Goal: Transaction & Acquisition: Purchase product/service

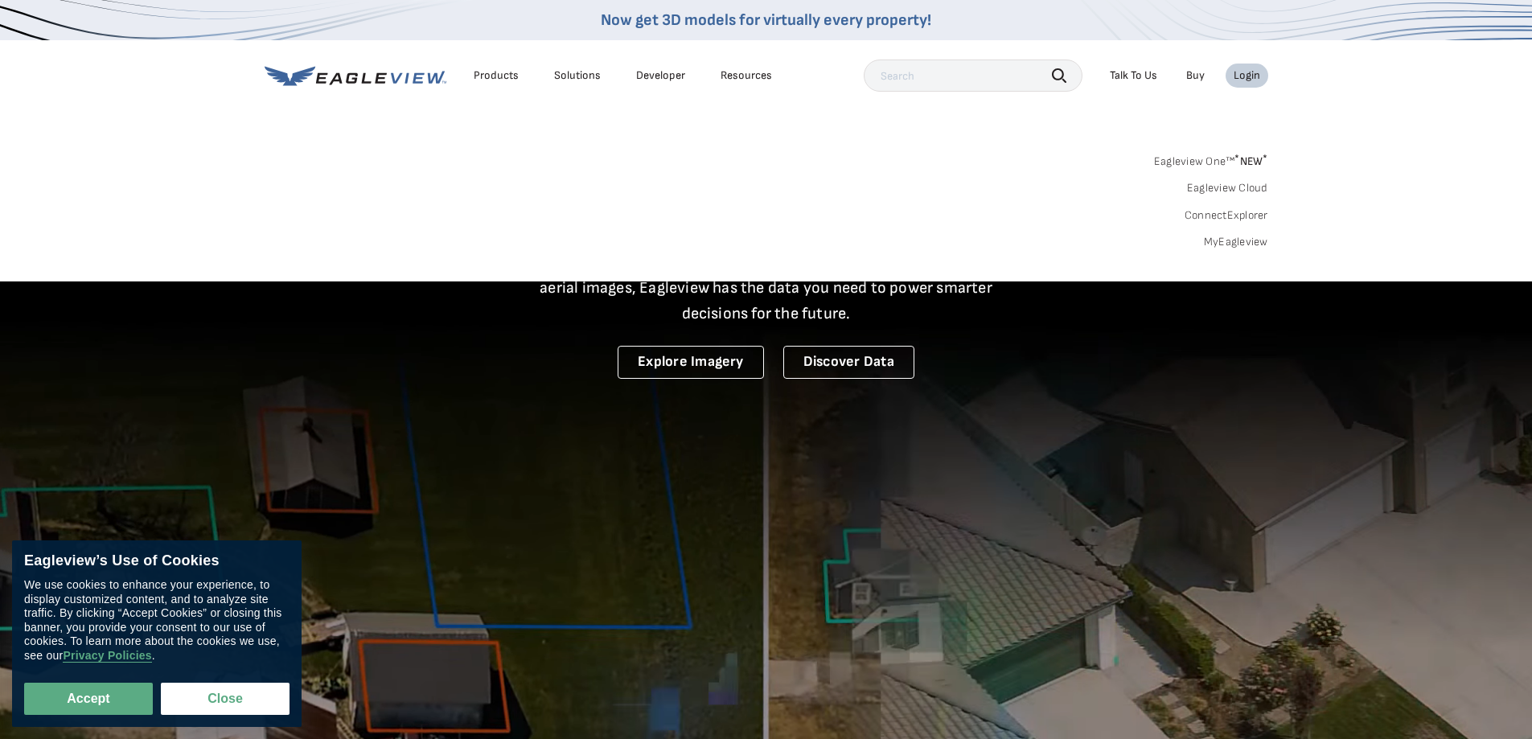
click at [1231, 237] on link "MyEagleview" at bounding box center [1236, 242] width 64 height 14
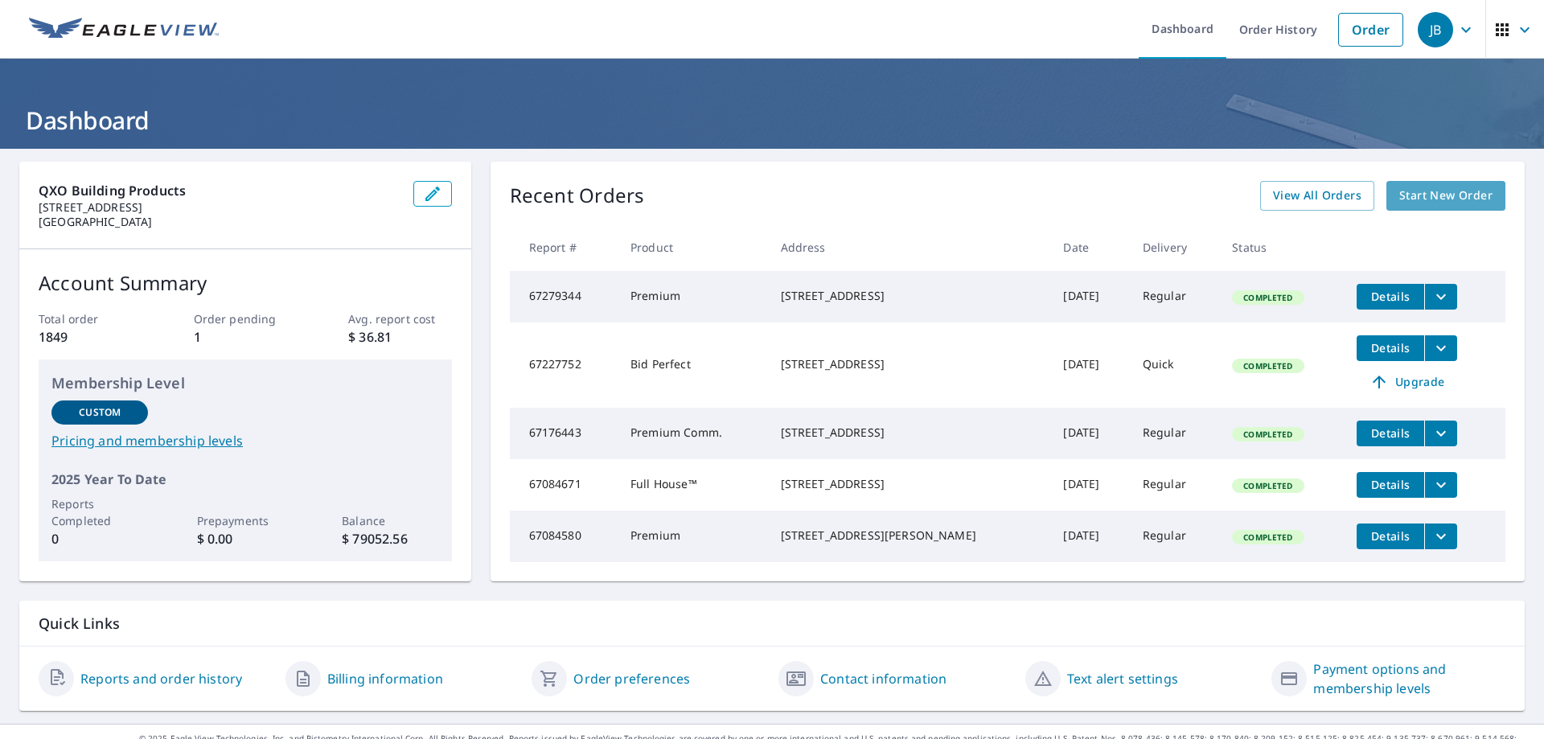
click at [1414, 196] on span "Start New Order" at bounding box center [1445, 196] width 93 height 20
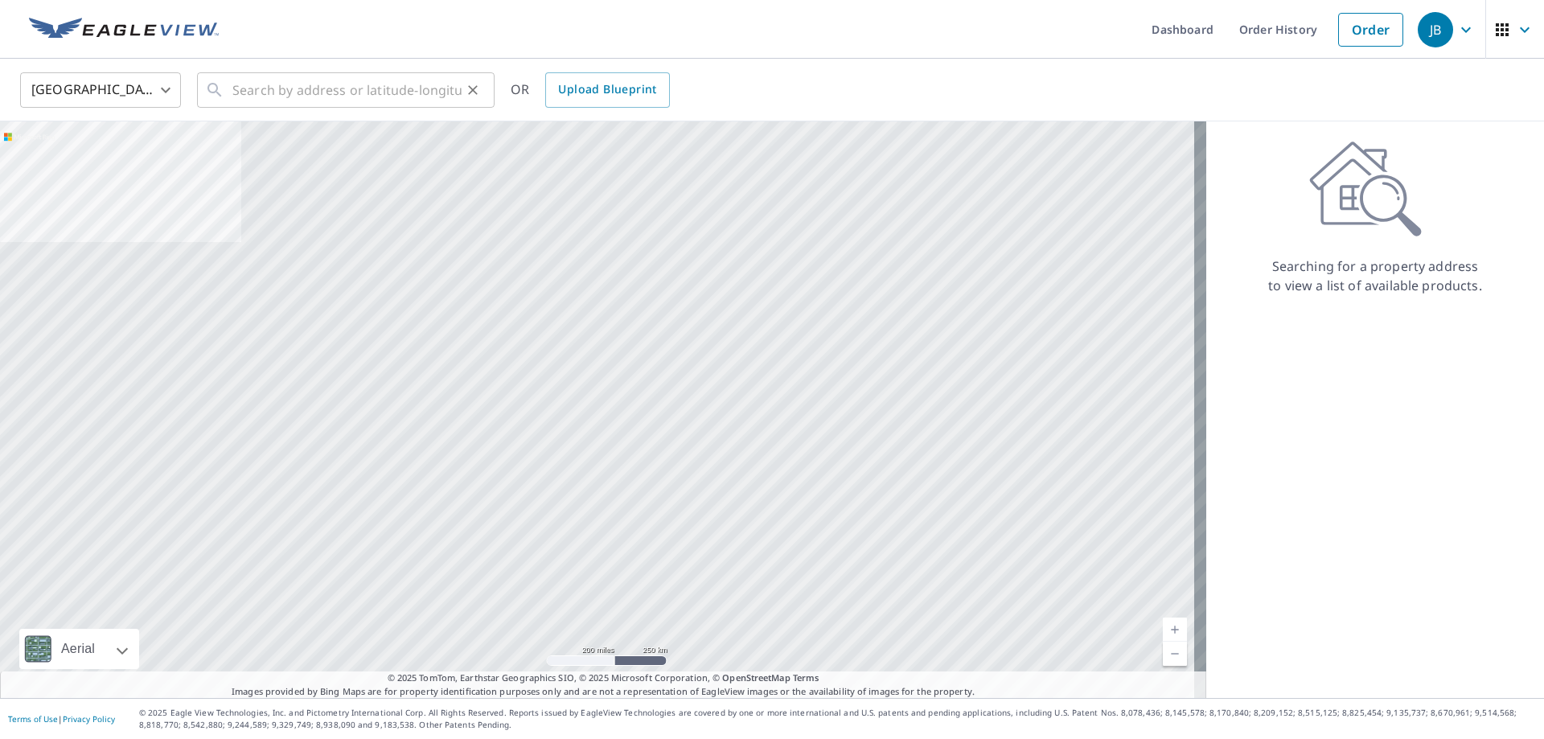
click at [203, 91] on div "​" at bounding box center [346, 89] width 298 height 35
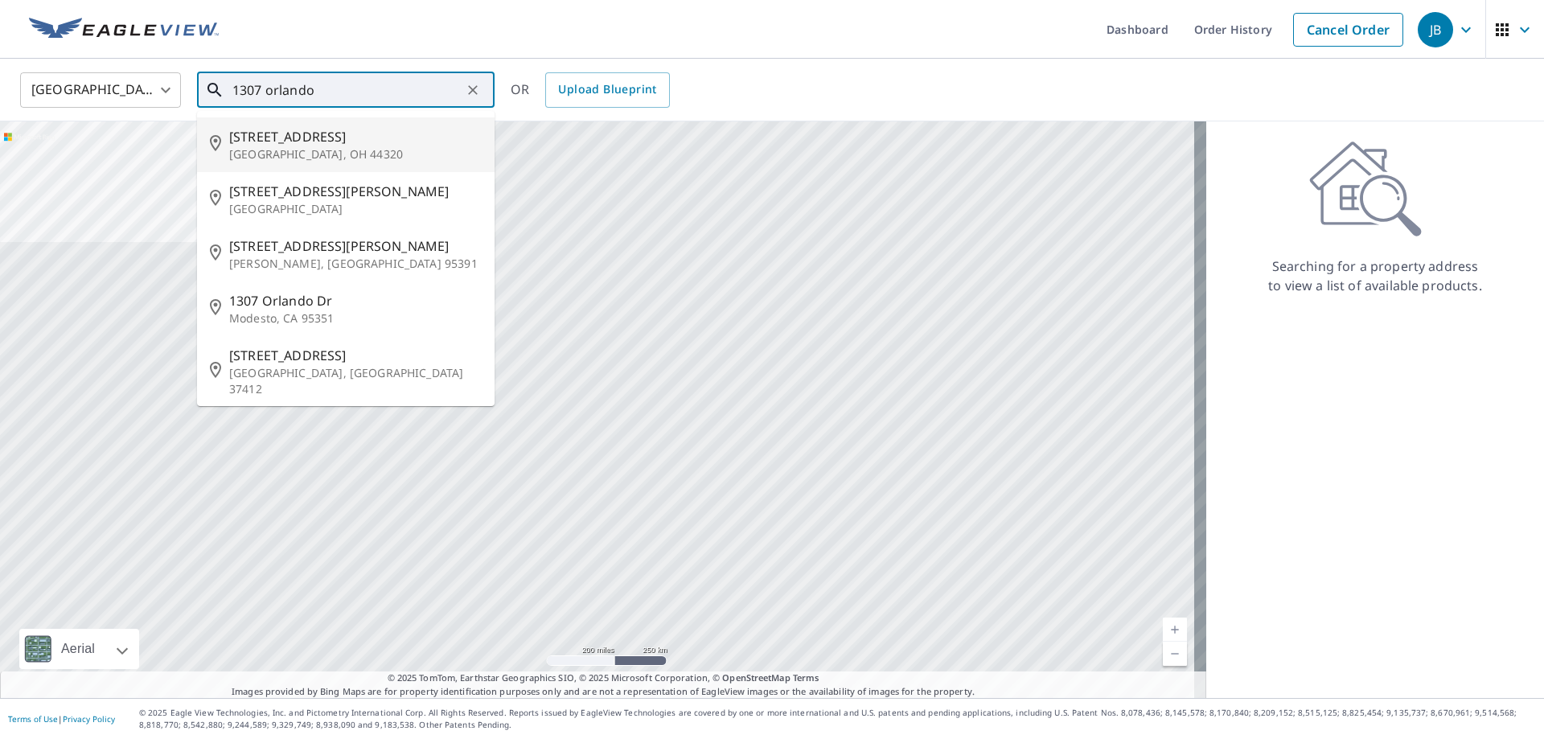
click at [229, 142] on li "1307 Orlando Ave Akron, OH 44320" at bounding box center [346, 144] width 298 height 55
type input "1307 Orlando Ave Akron, OH 44320"
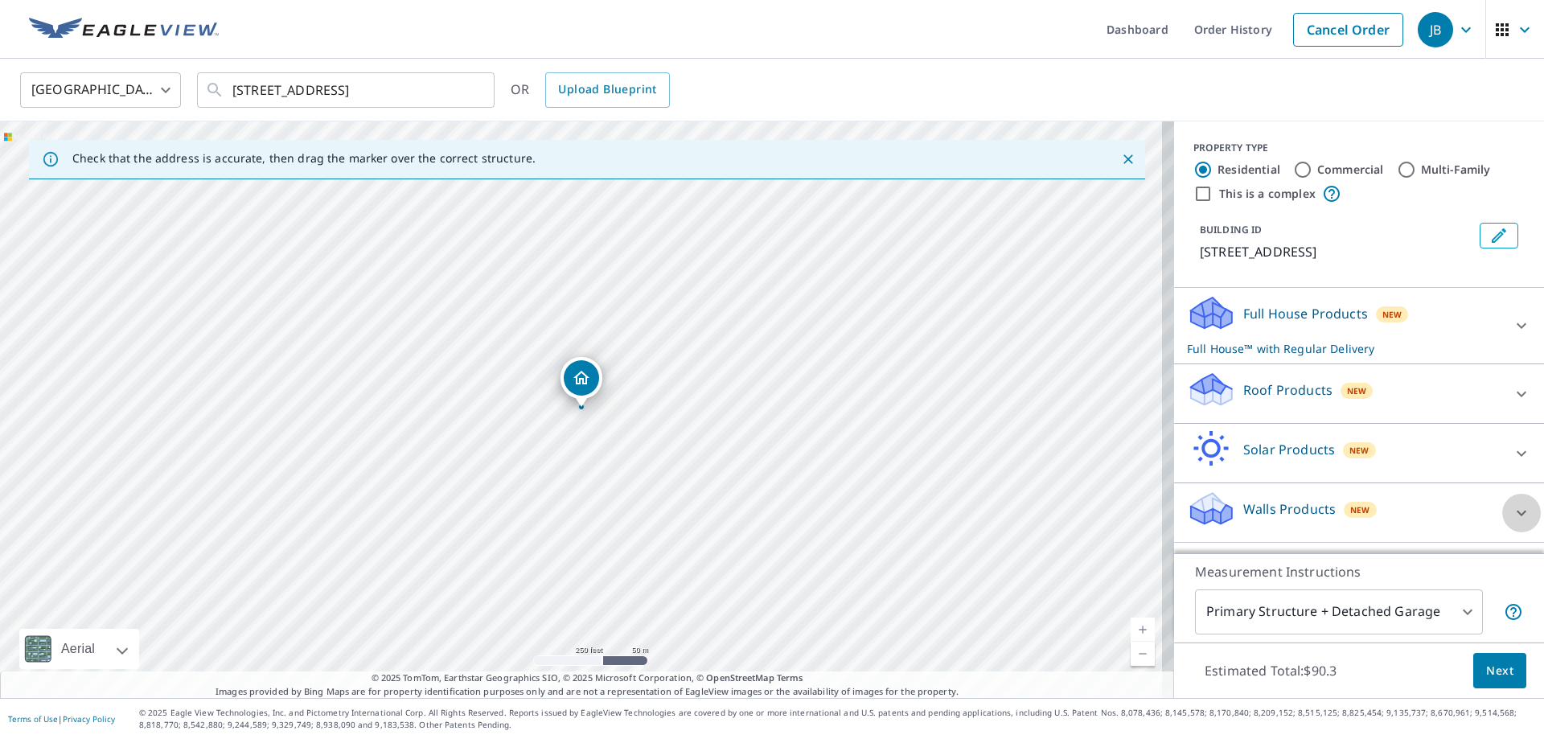
click at [1512, 510] on icon at bounding box center [1521, 512] width 19 height 19
click at [1512, 511] on icon at bounding box center [1521, 512] width 19 height 19
click at [1517, 326] on icon at bounding box center [1522, 326] width 10 height 6
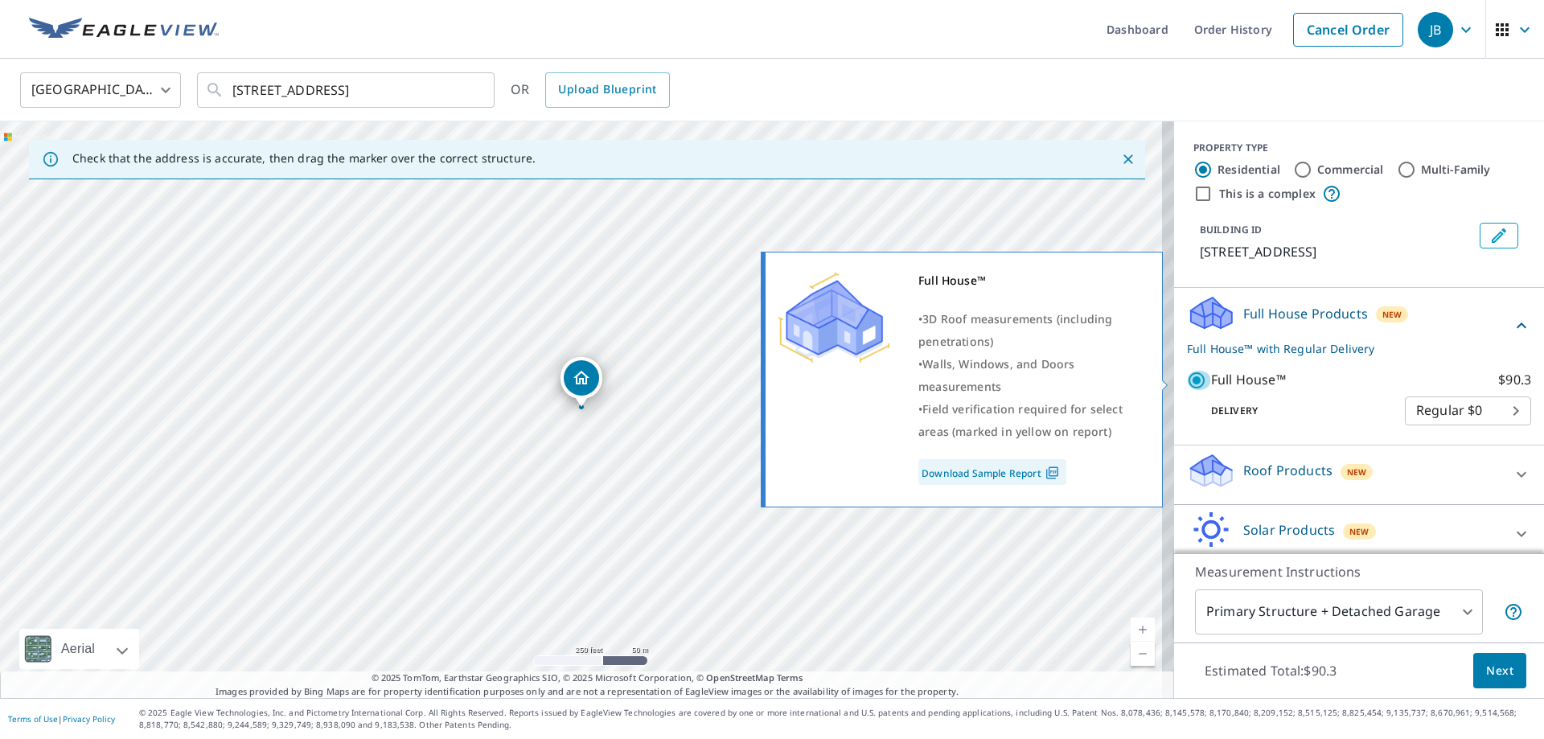
click at [1187, 380] on input "Full House™ $90.3" at bounding box center [1199, 380] width 24 height 19
checkbox input "false"
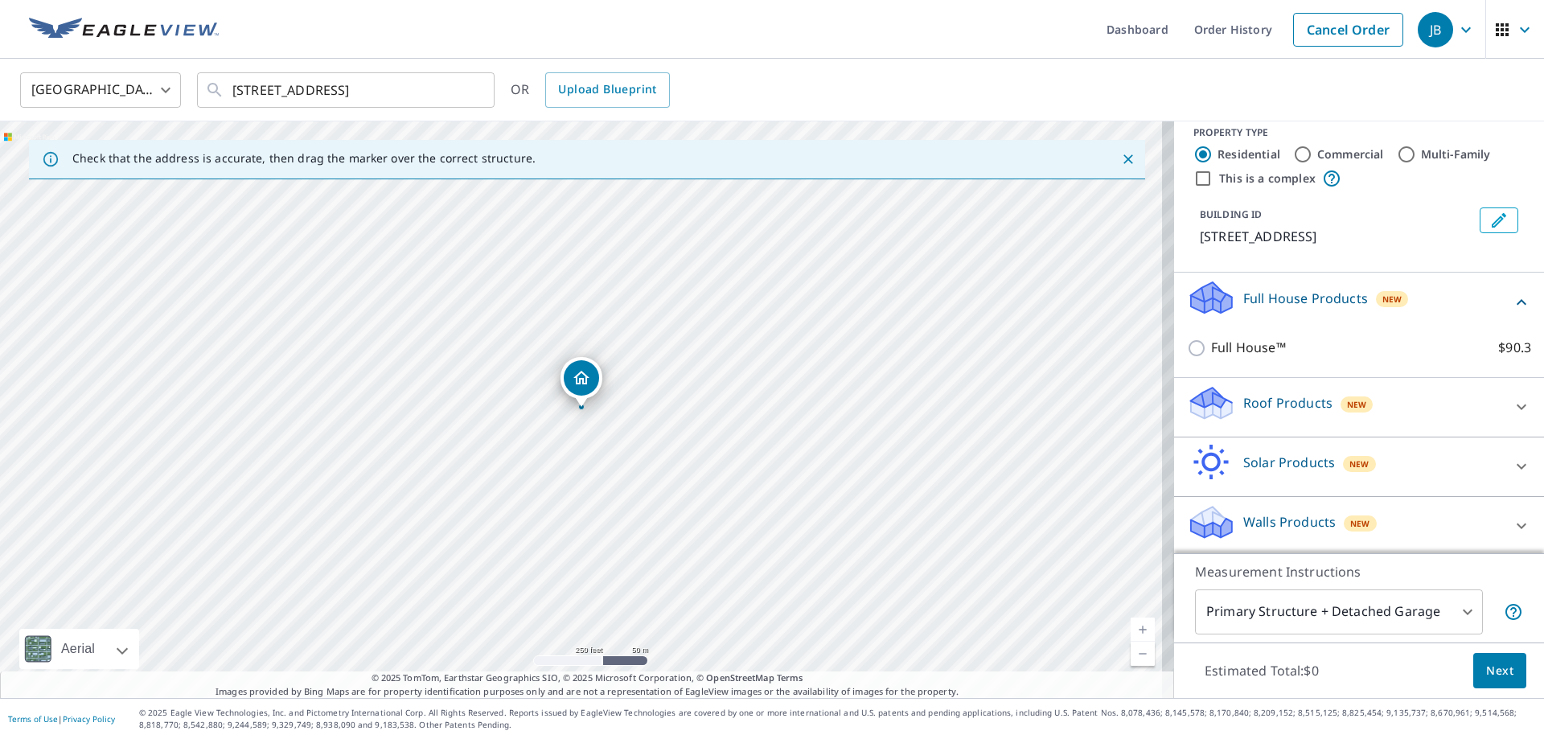
scroll to position [18, 0]
click at [1512, 517] on icon at bounding box center [1521, 522] width 19 height 19
click at [1512, 524] on icon at bounding box center [1521, 522] width 19 height 19
click at [1243, 522] on p "Walls Products" at bounding box center [1289, 518] width 92 height 19
click at [1243, 521] on p "Walls Products" at bounding box center [1289, 518] width 92 height 19
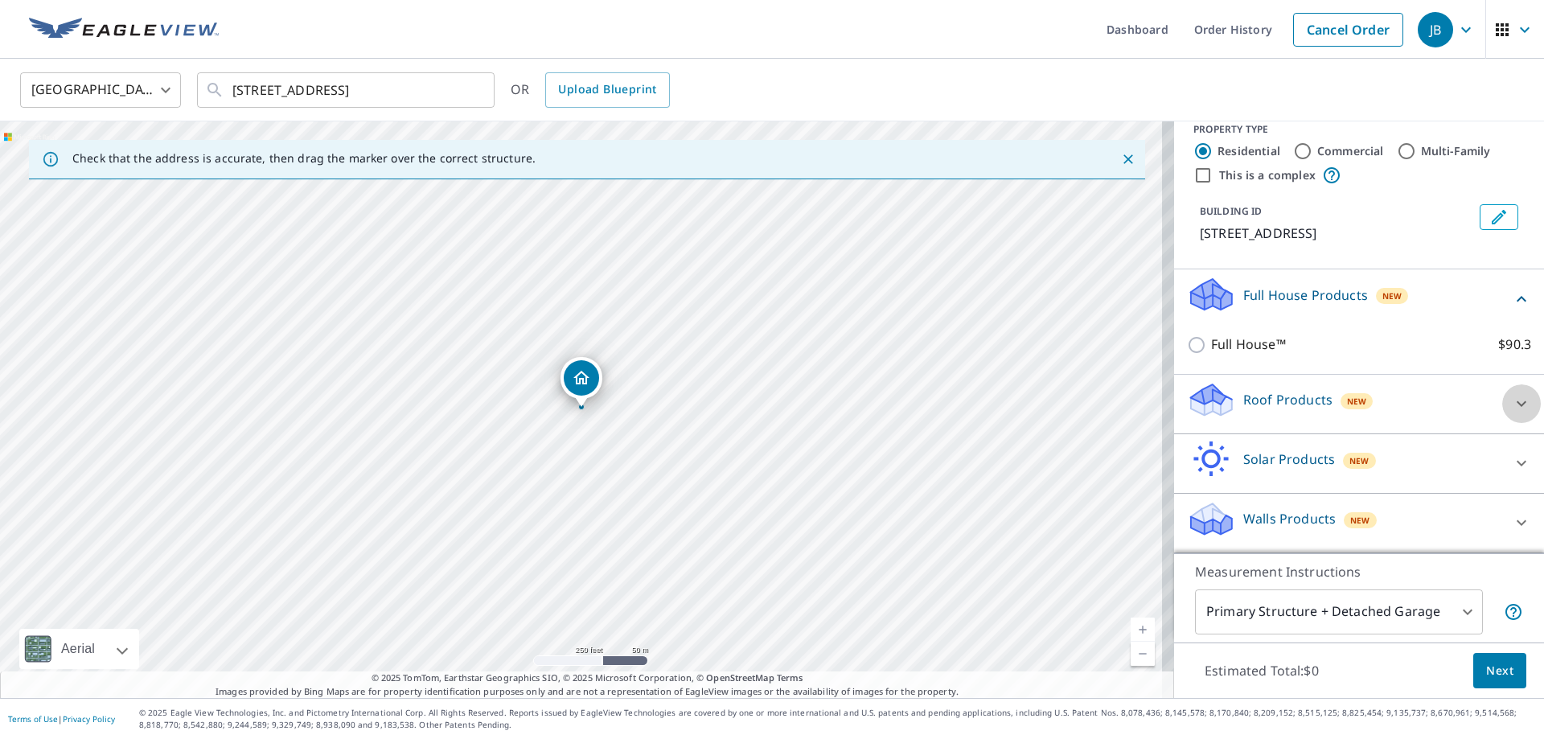
click at [1517, 402] on icon at bounding box center [1522, 404] width 10 height 6
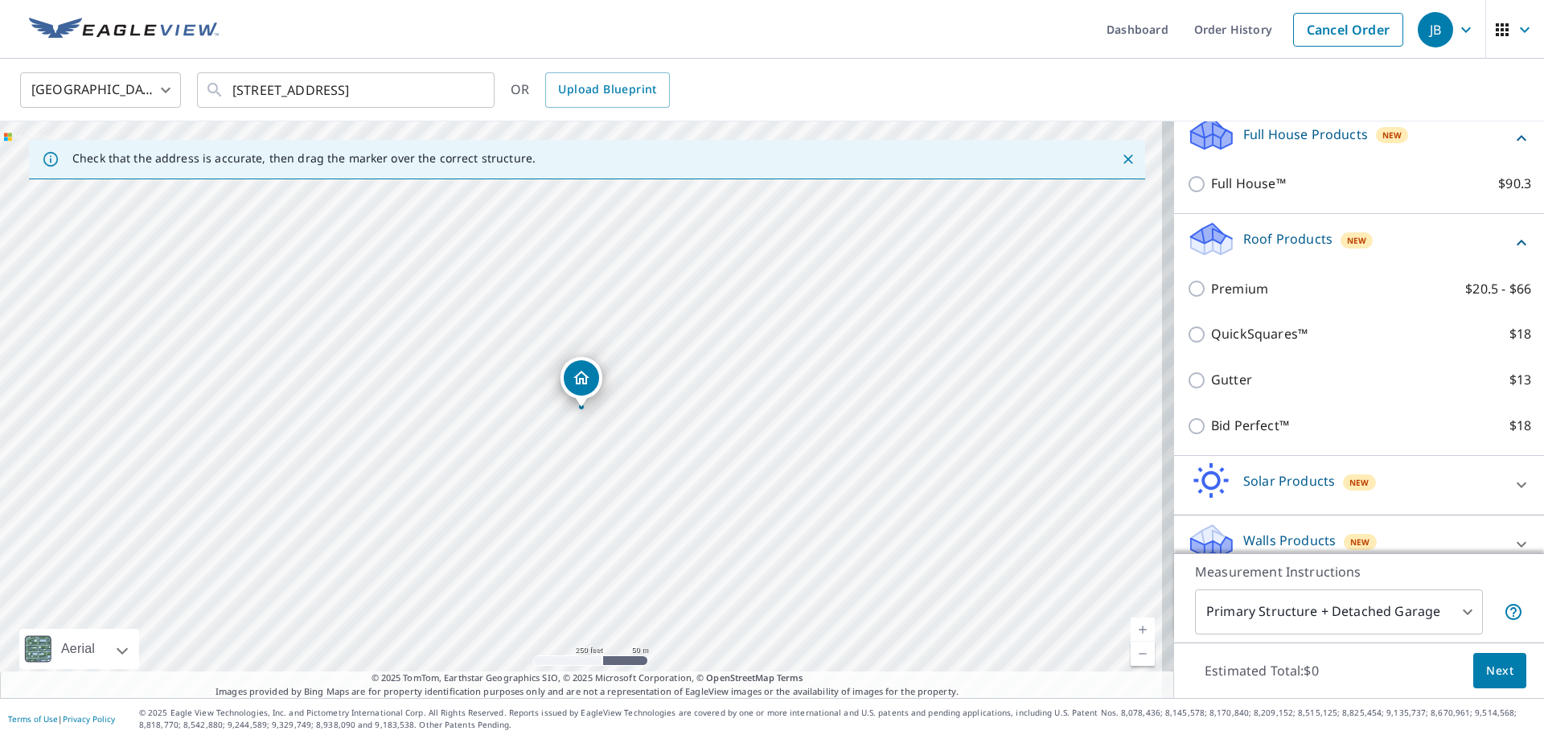
scroll to position [201, 0]
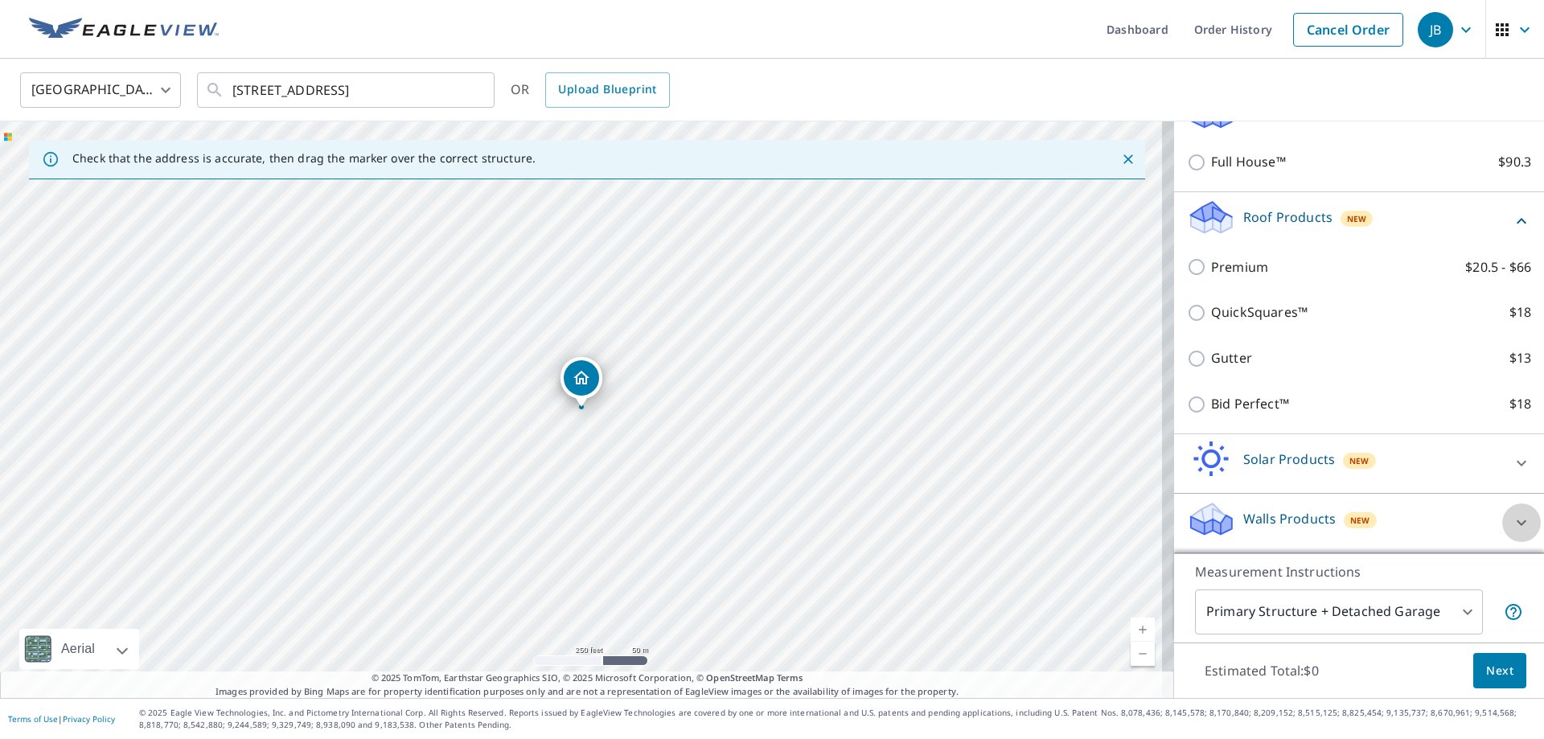
click at [1512, 515] on icon at bounding box center [1521, 522] width 19 height 19
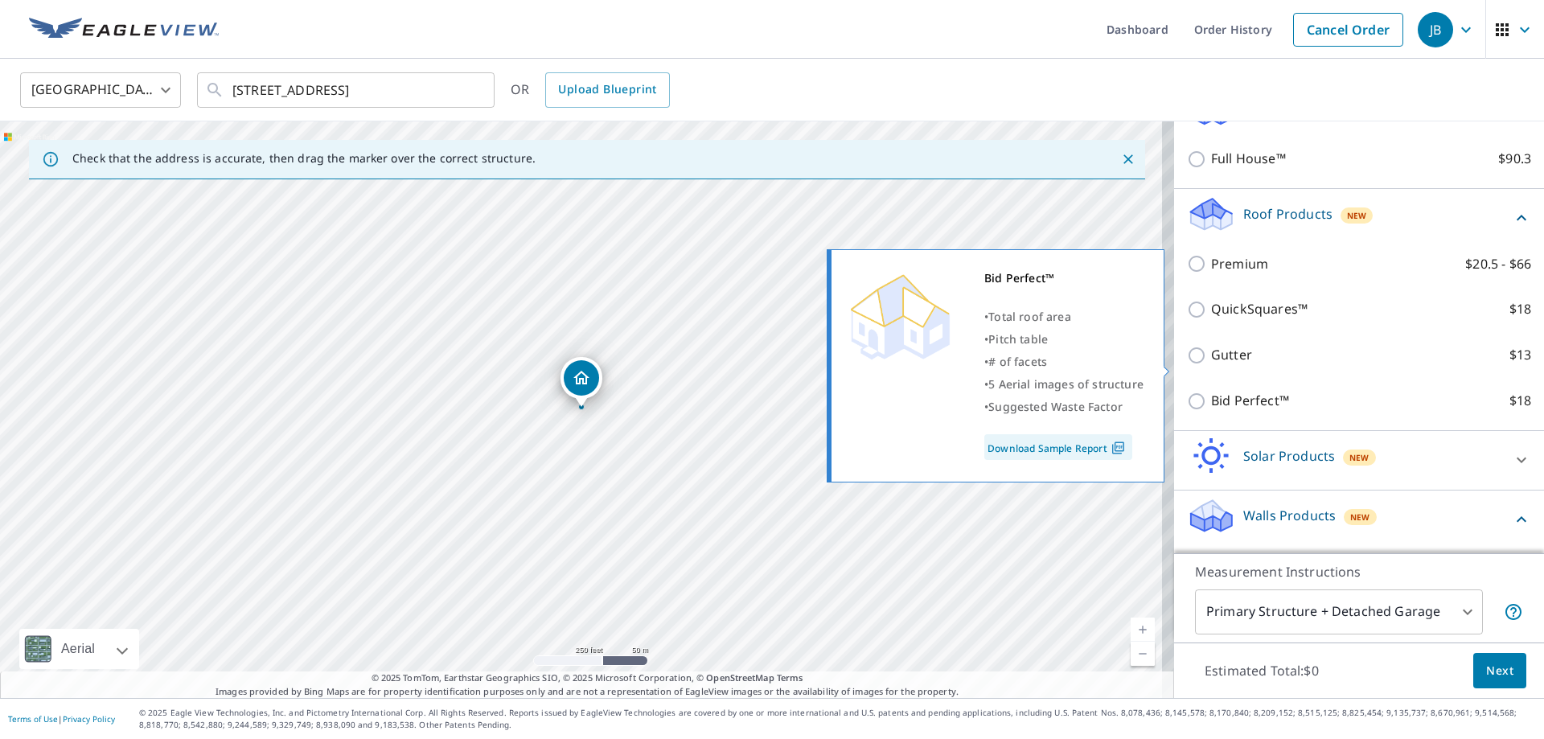
scroll to position [241, 0]
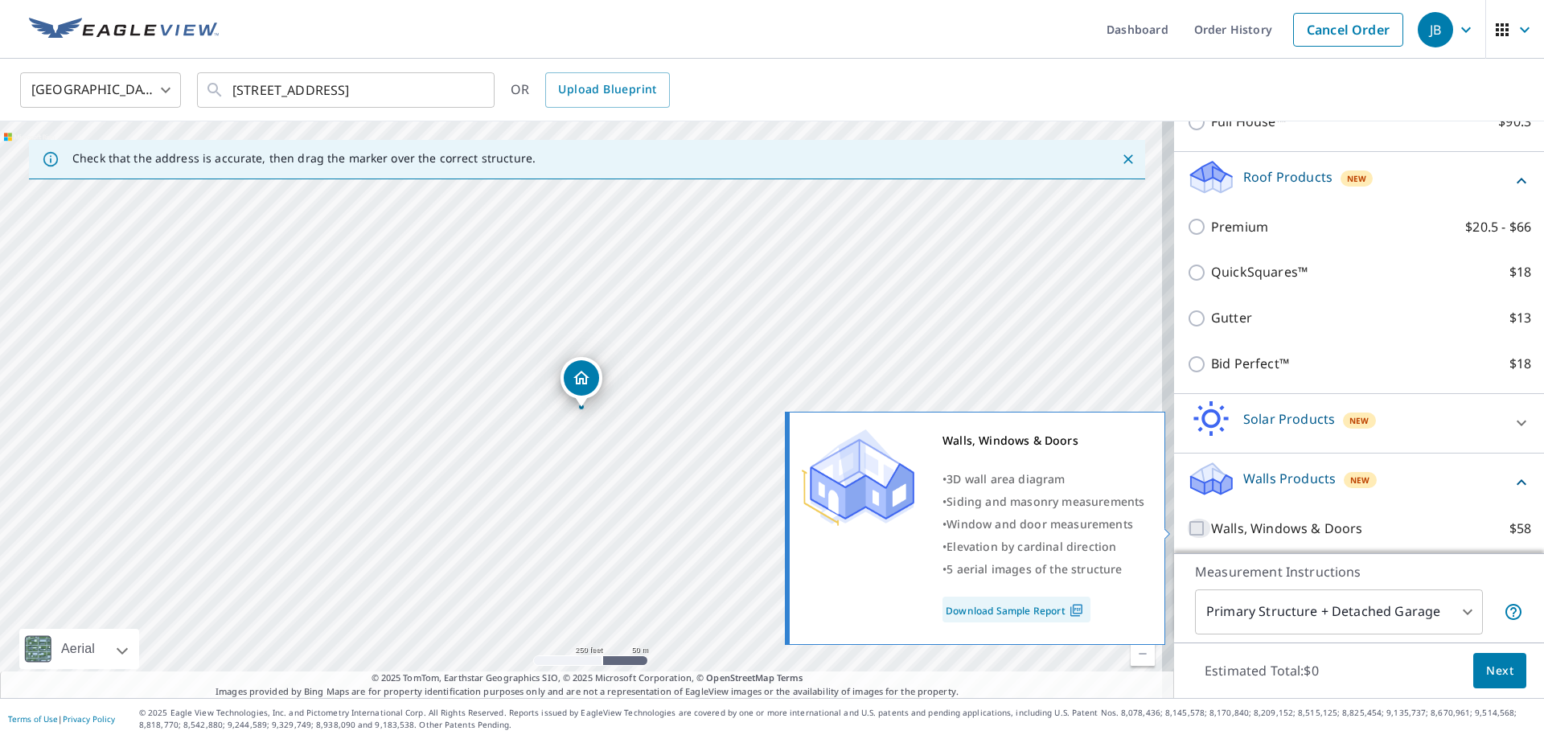
click at [1189, 528] on input "Walls, Windows & Doors $58" at bounding box center [1199, 528] width 24 height 19
checkbox input "true"
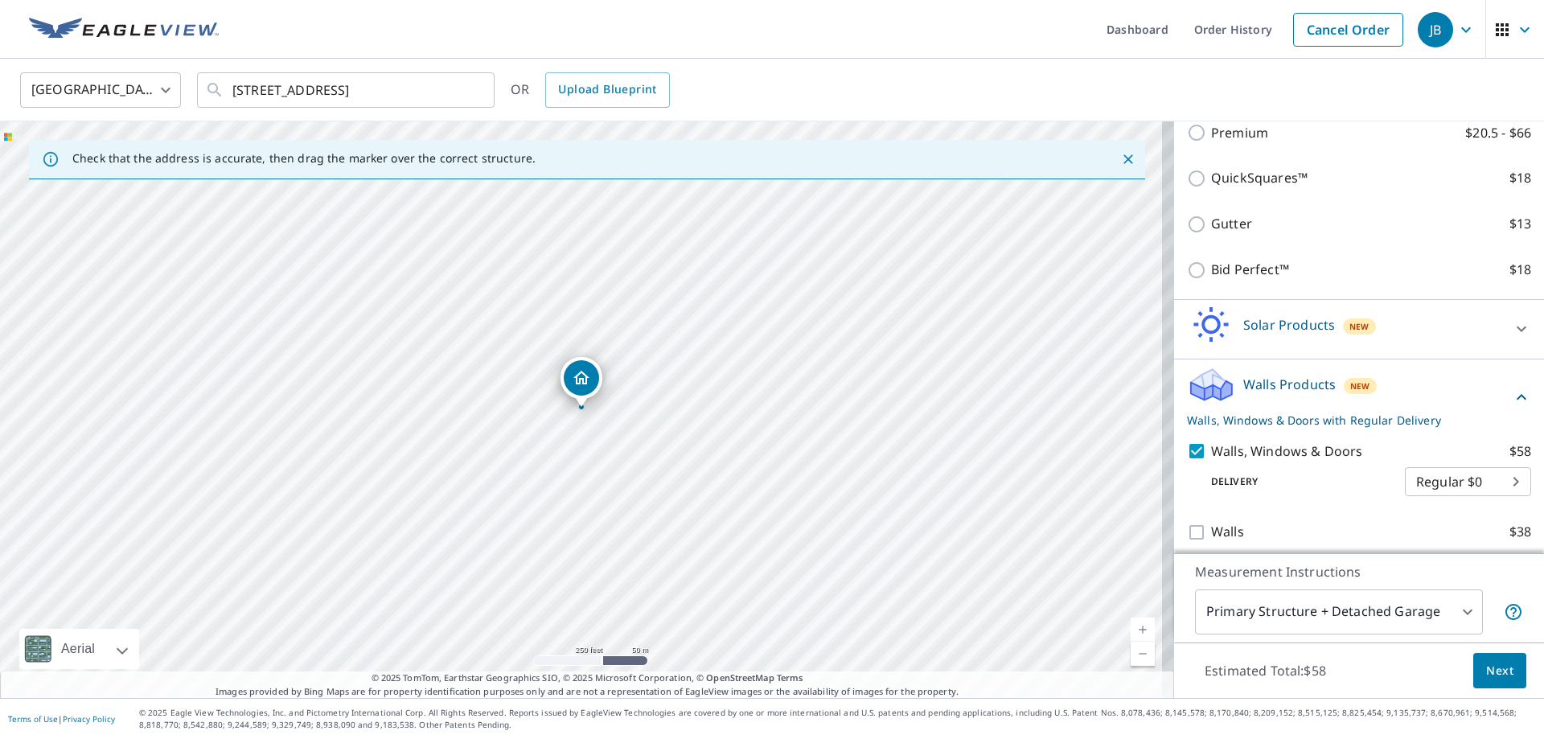
scroll to position [344, 0]
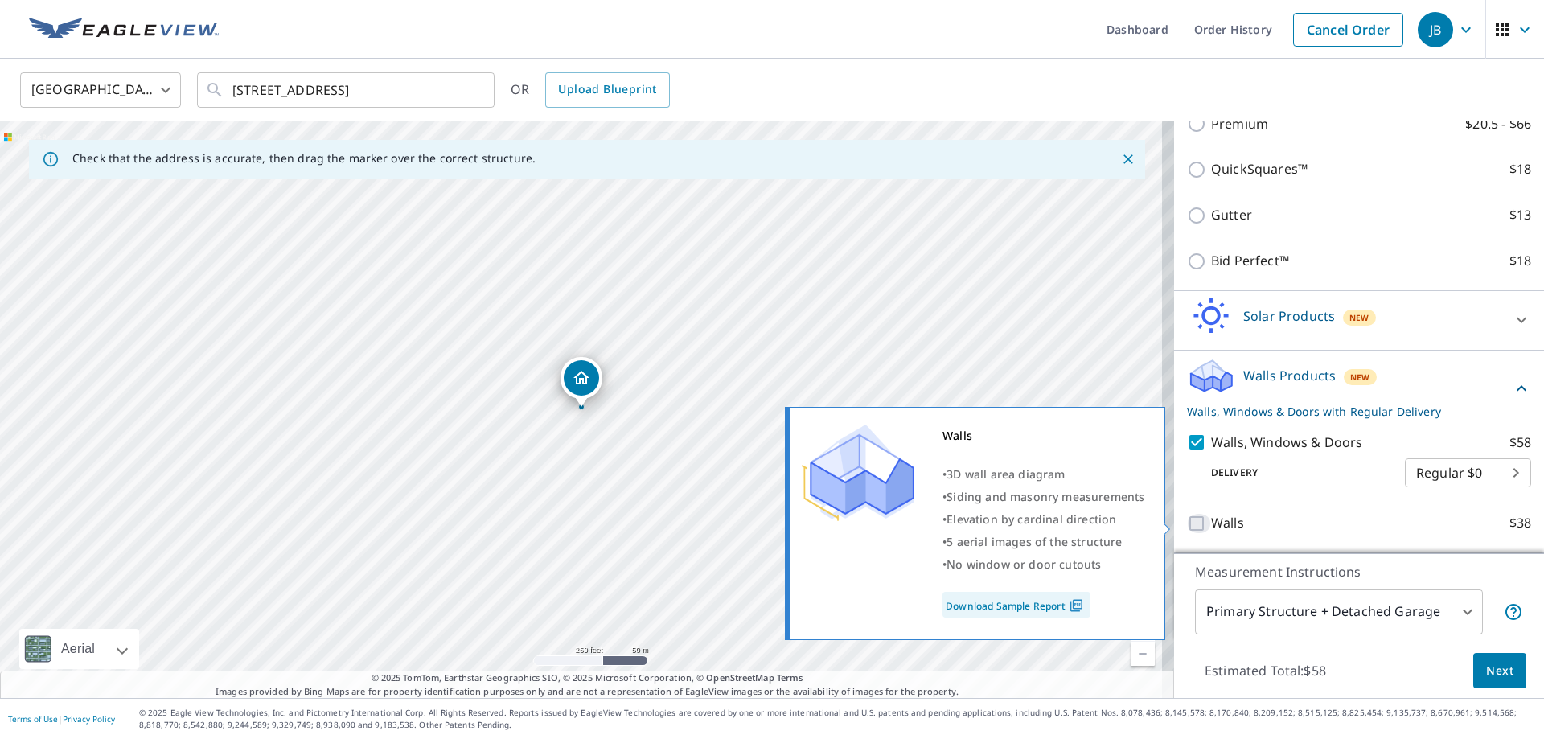
click at [1187, 526] on input "Walls $38" at bounding box center [1199, 523] width 24 height 19
checkbox input "true"
checkbox input "false"
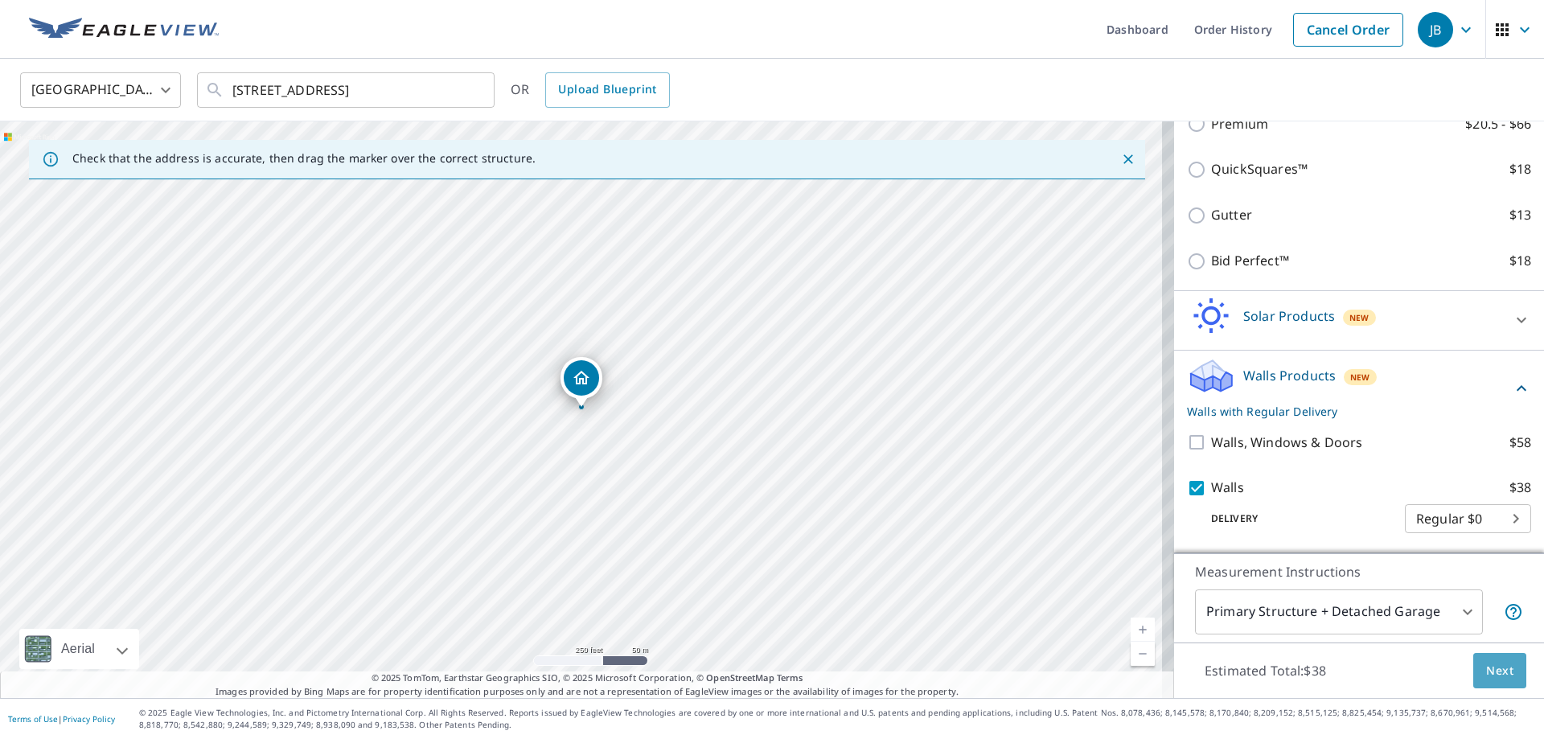
click at [1486, 674] on span "Next" at bounding box center [1499, 671] width 27 height 20
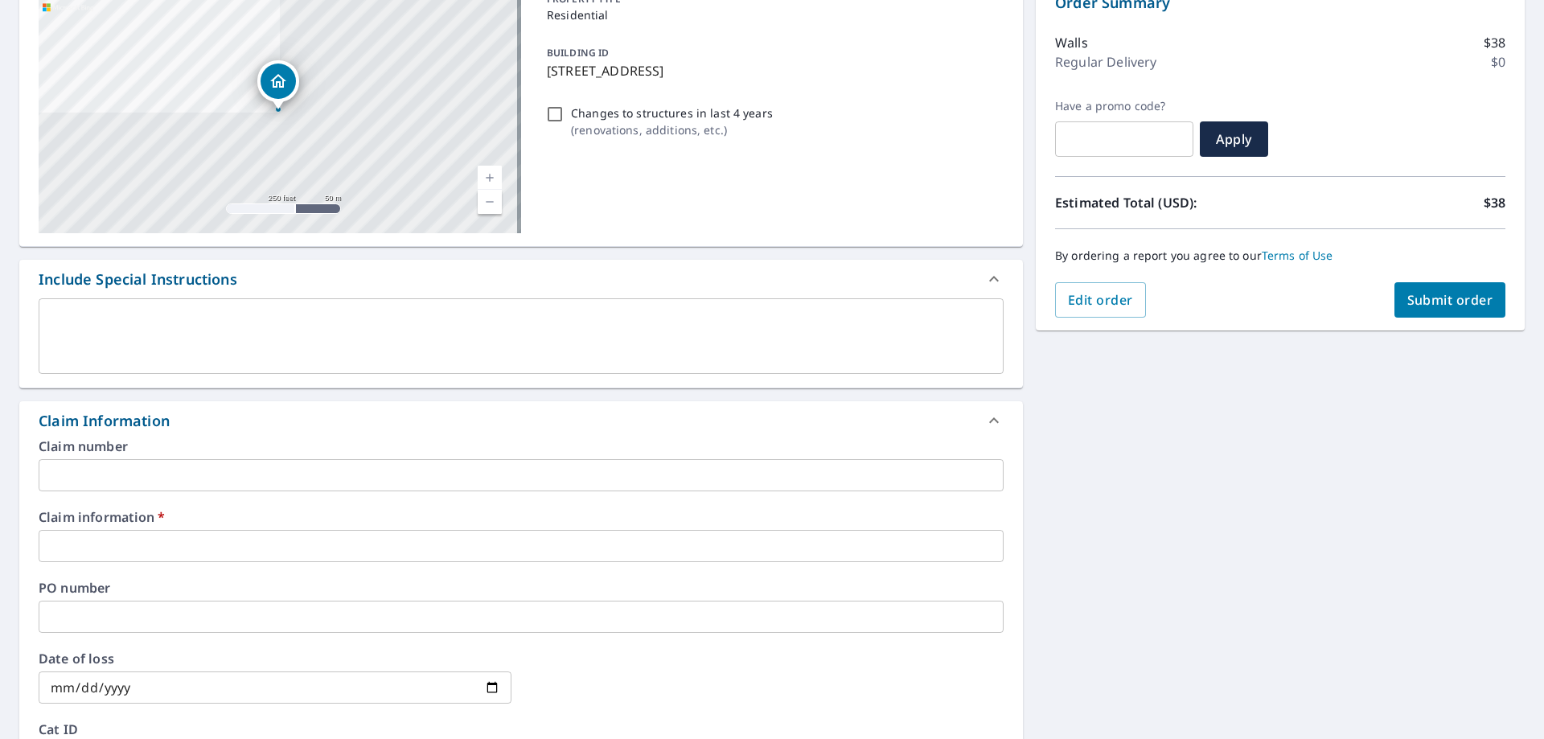
scroll to position [241, 0]
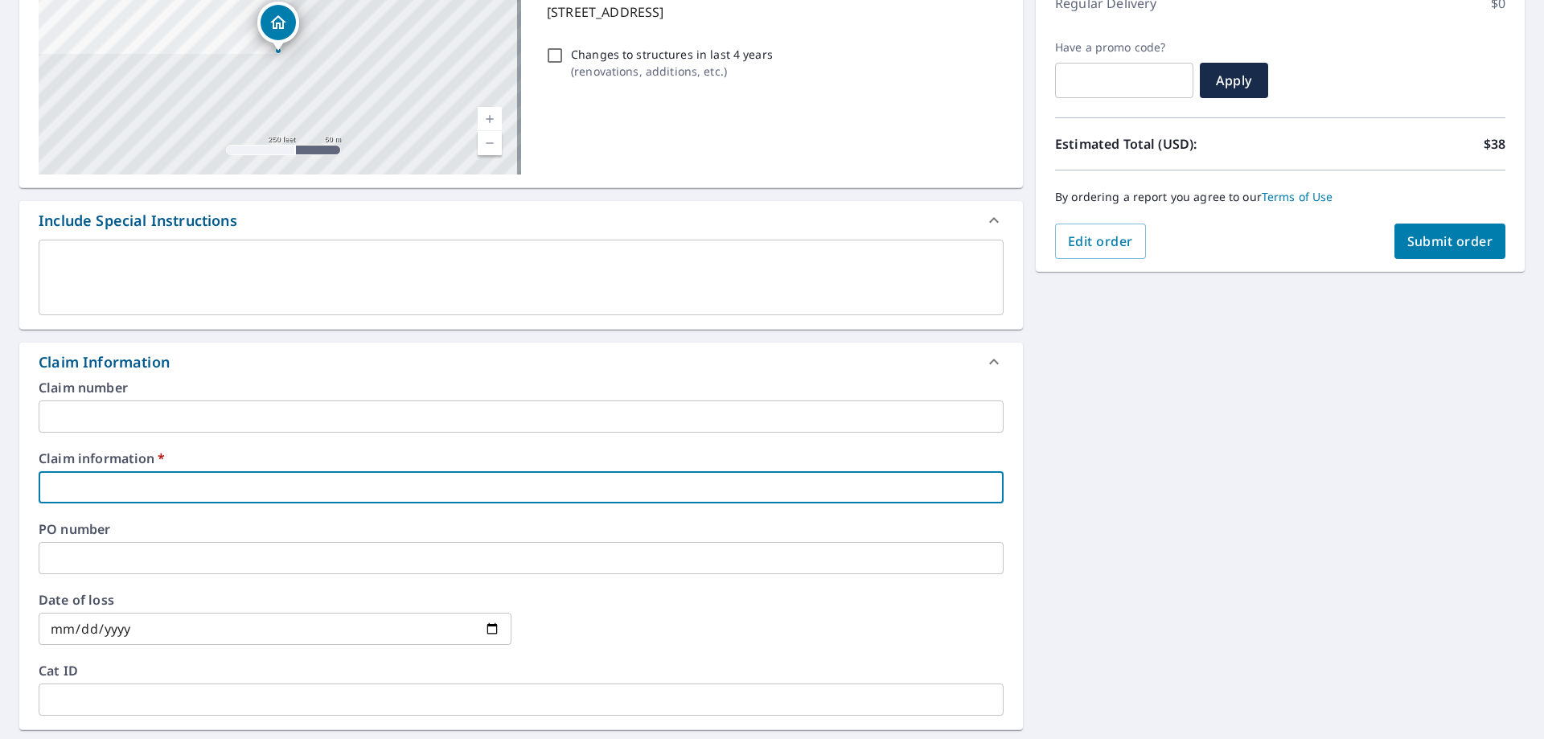
click at [170, 478] on input "text" at bounding box center [521, 487] width 965 height 32
type input "1"
checkbox input "true"
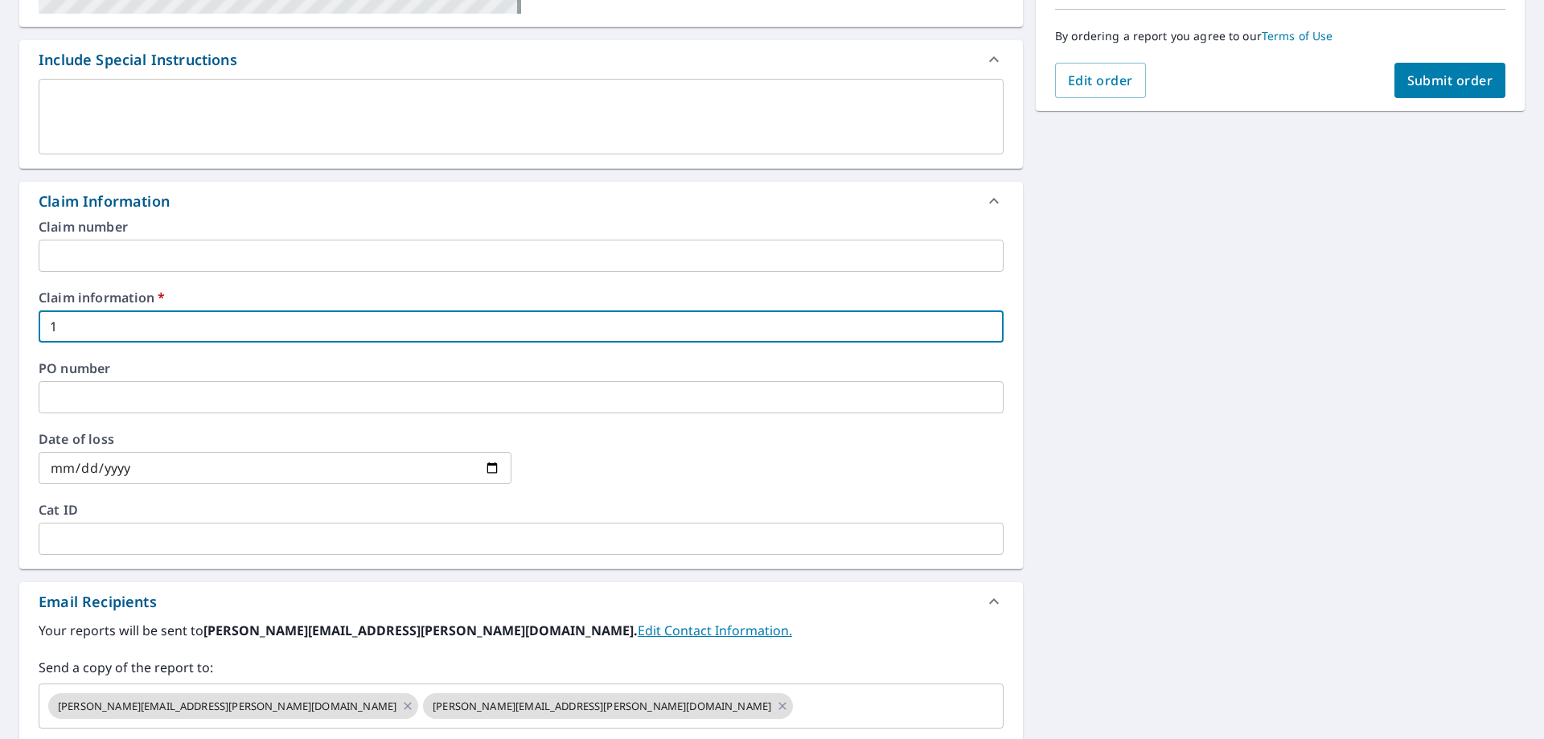
scroll to position [483, 0]
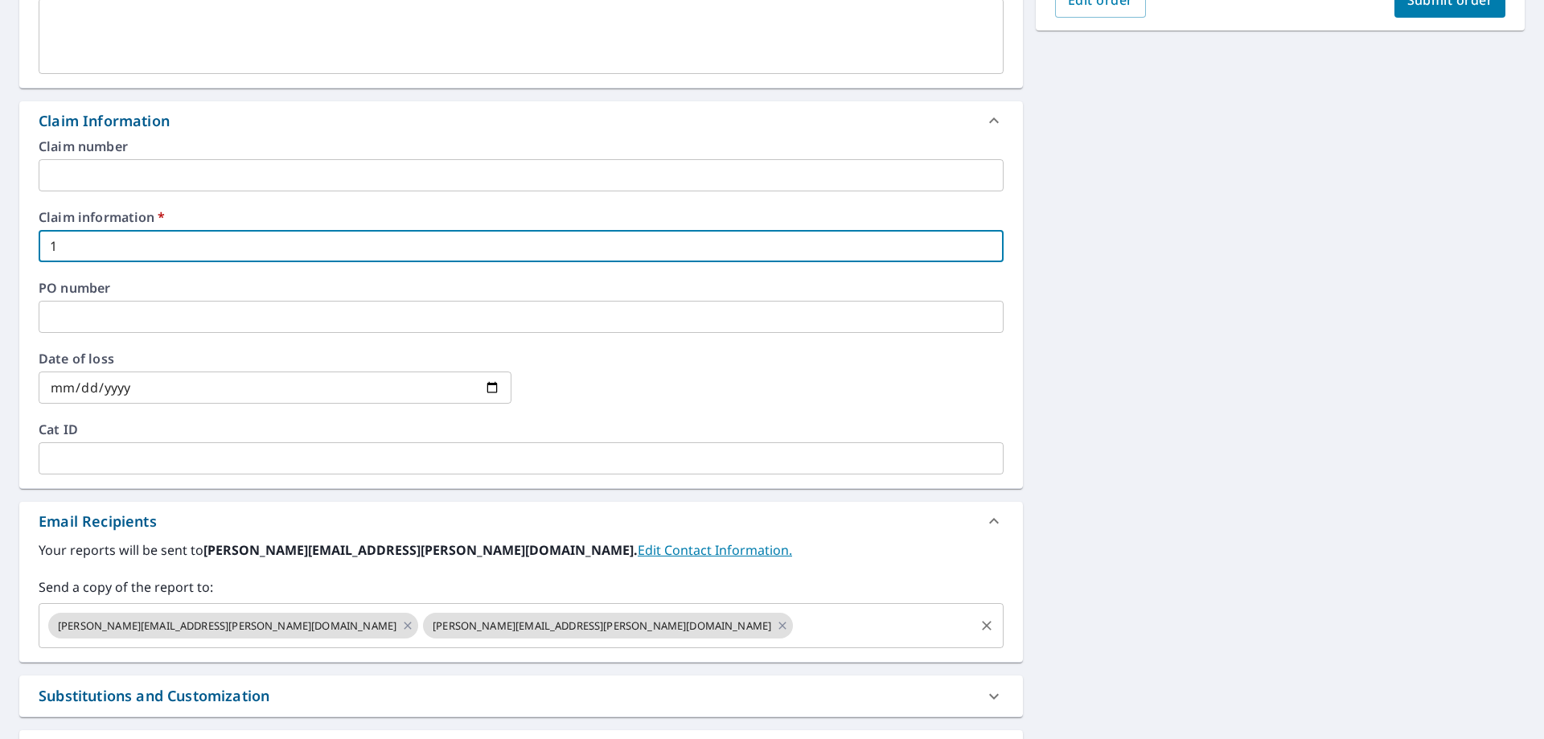
click at [795, 632] on input "text" at bounding box center [883, 625] width 177 height 31
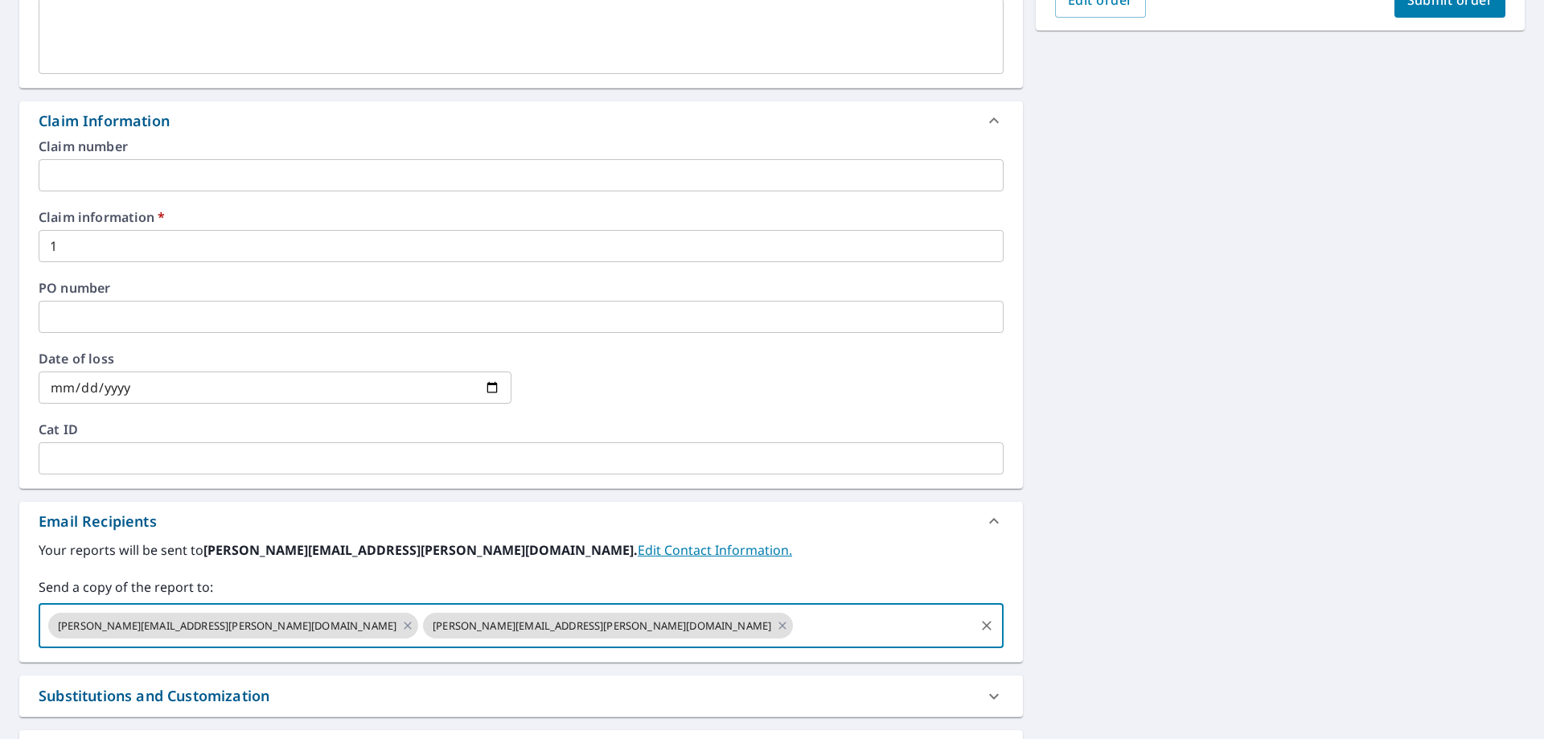
type input "paul.jacobs@becn.com"
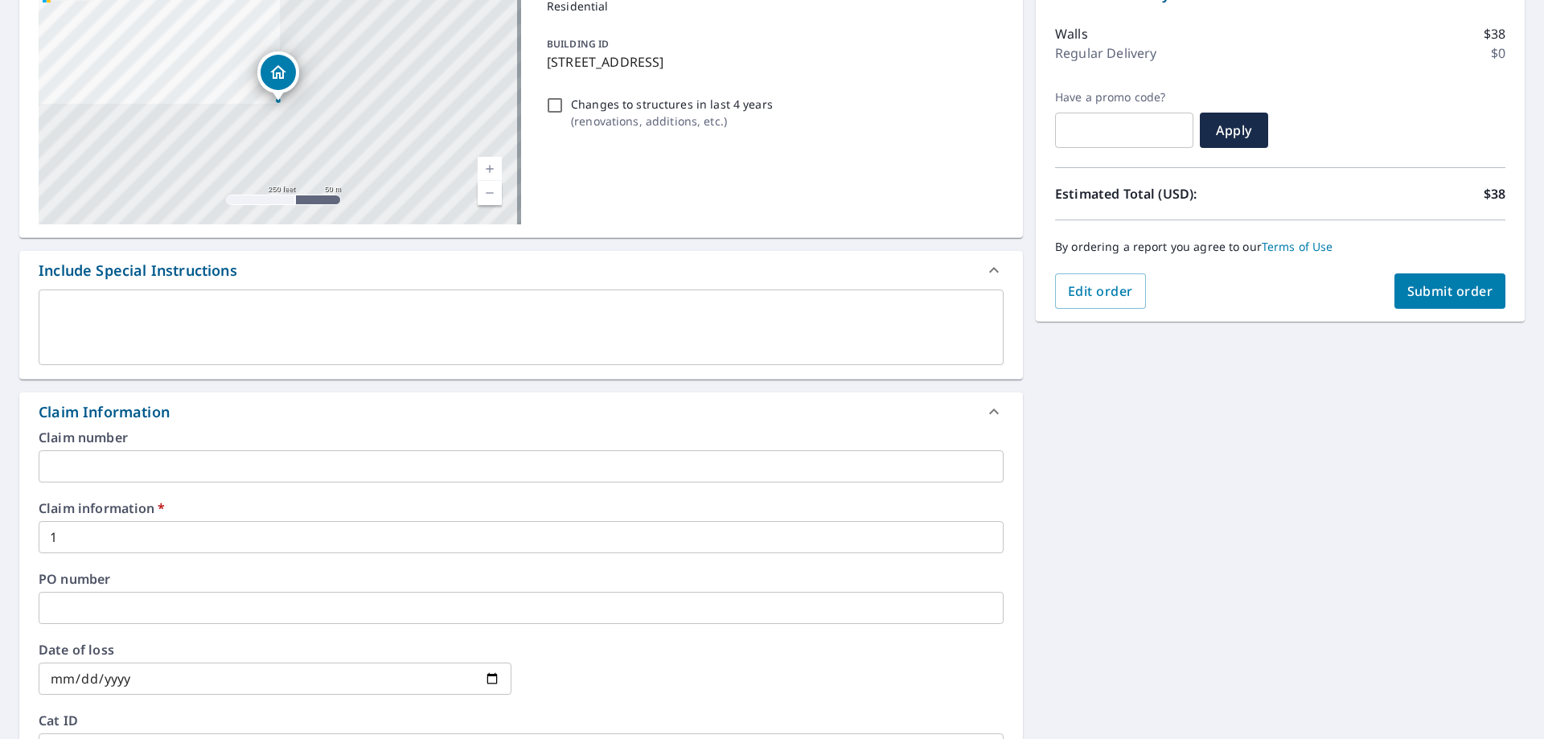
scroll to position [113, 0]
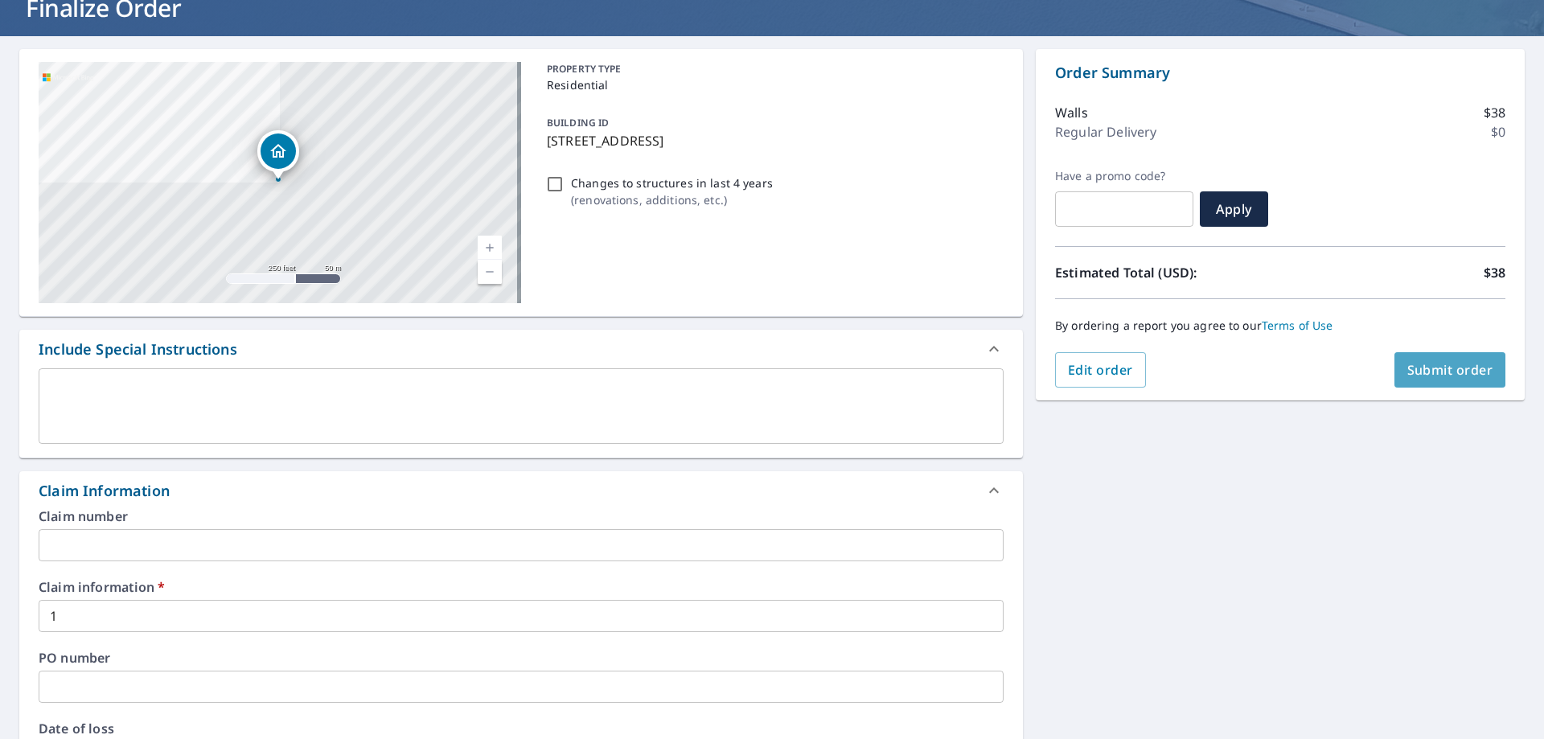
click at [1433, 364] on span "Submit order" at bounding box center [1450, 370] width 86 height 18
checkbox input "true"
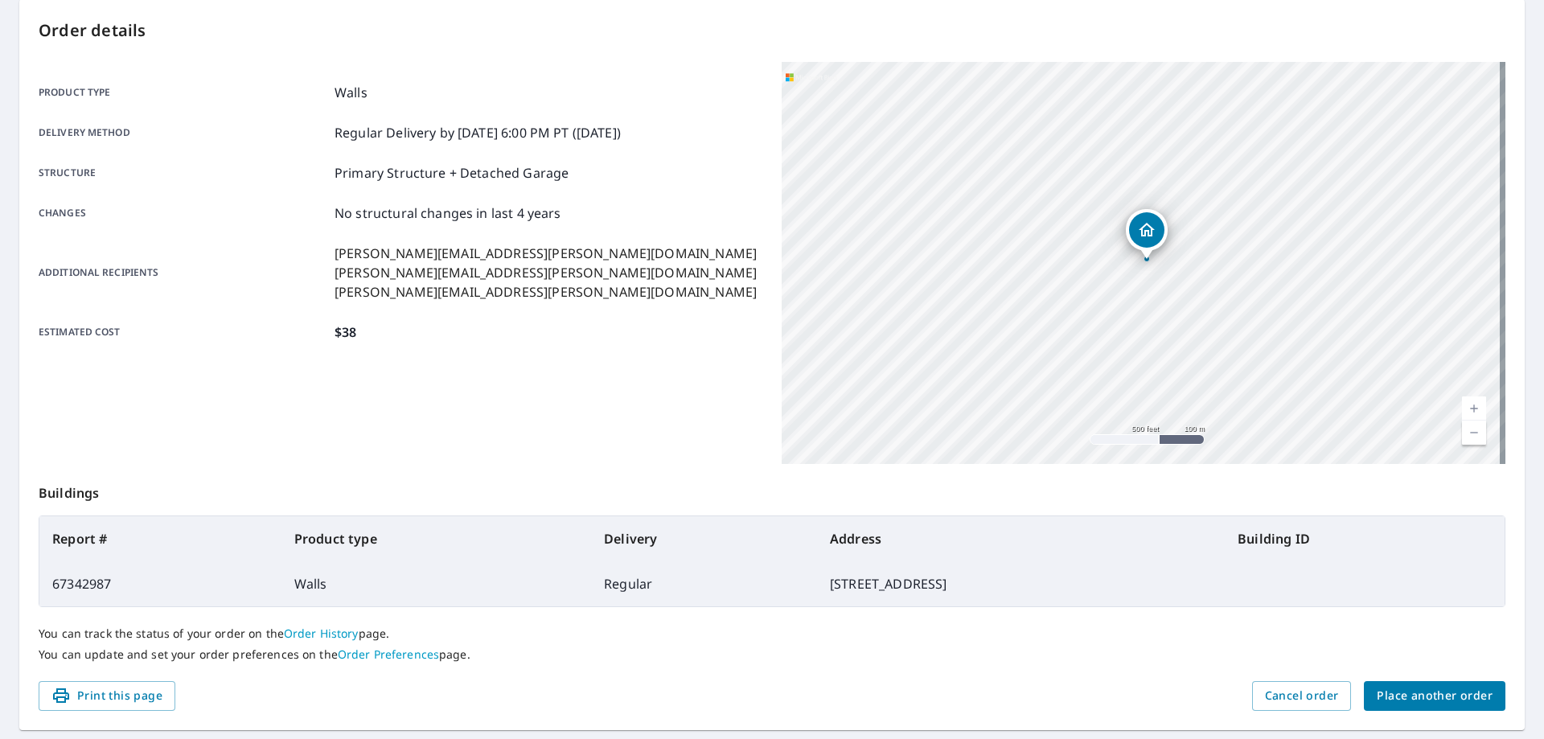
scroll to position [207, 0]
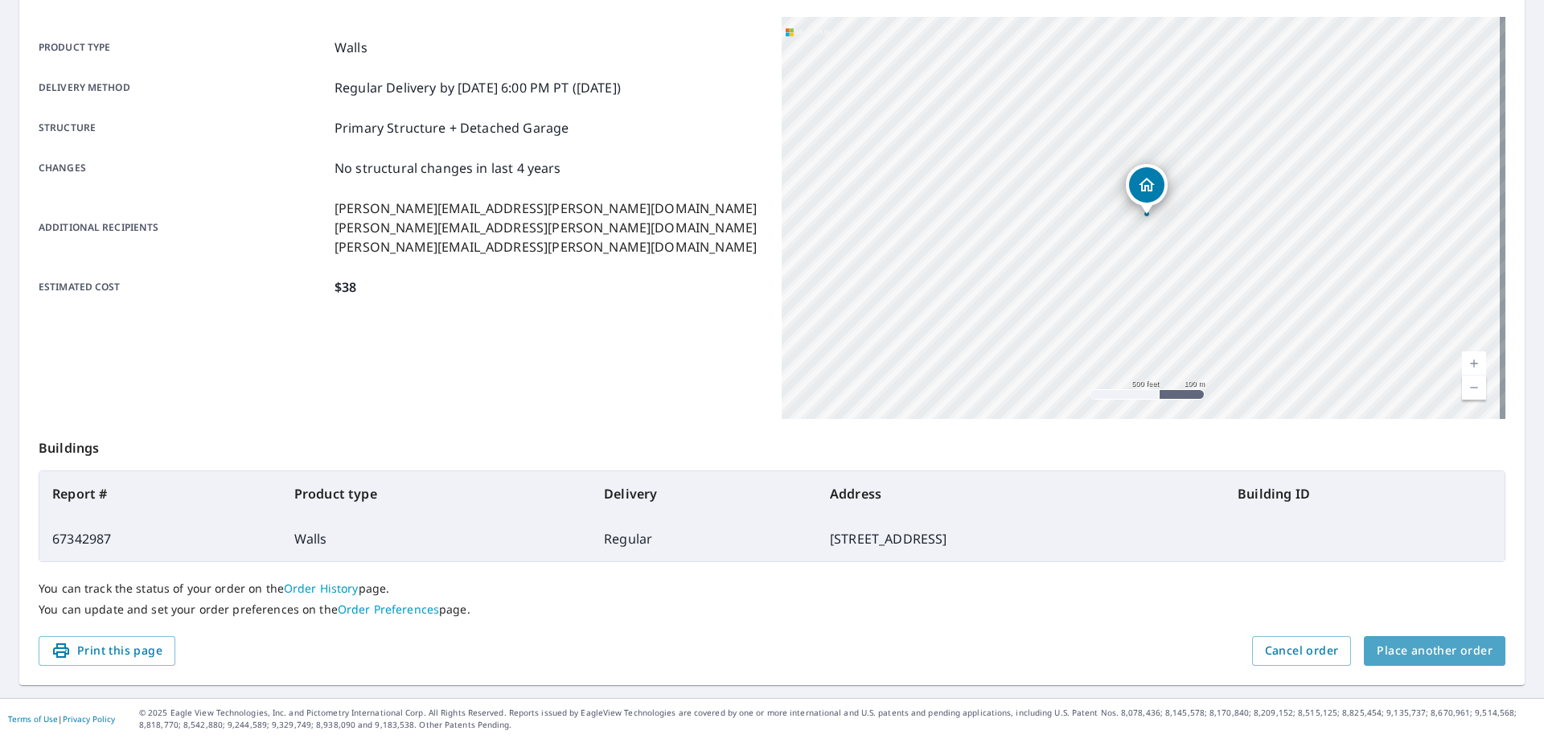
click at [1446, 652] on span "Place another order" at bounding box center [1435, 651] width 116 height 20
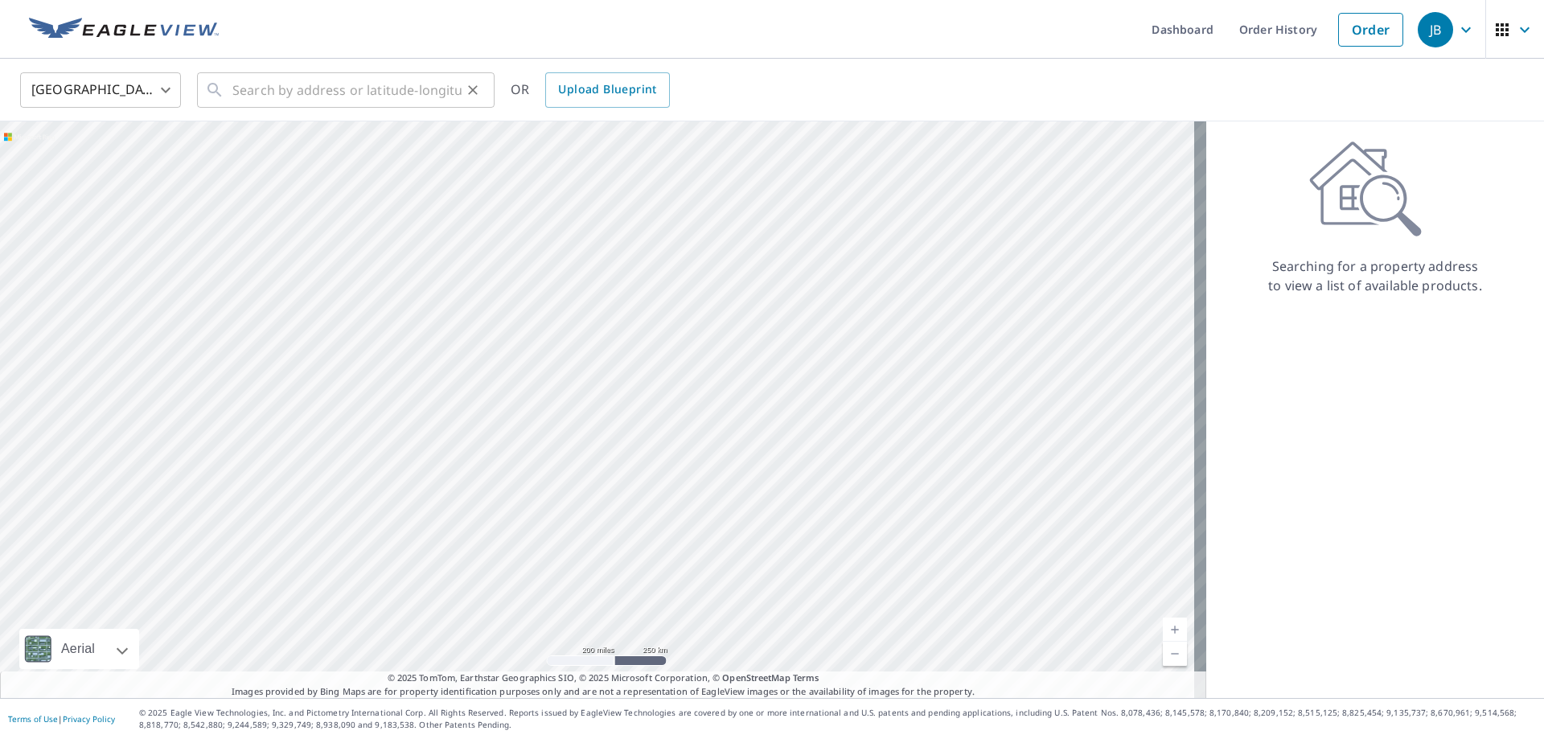
click at [232, 91] on div "​" at bounding box center [346, 89] width 298 height 35
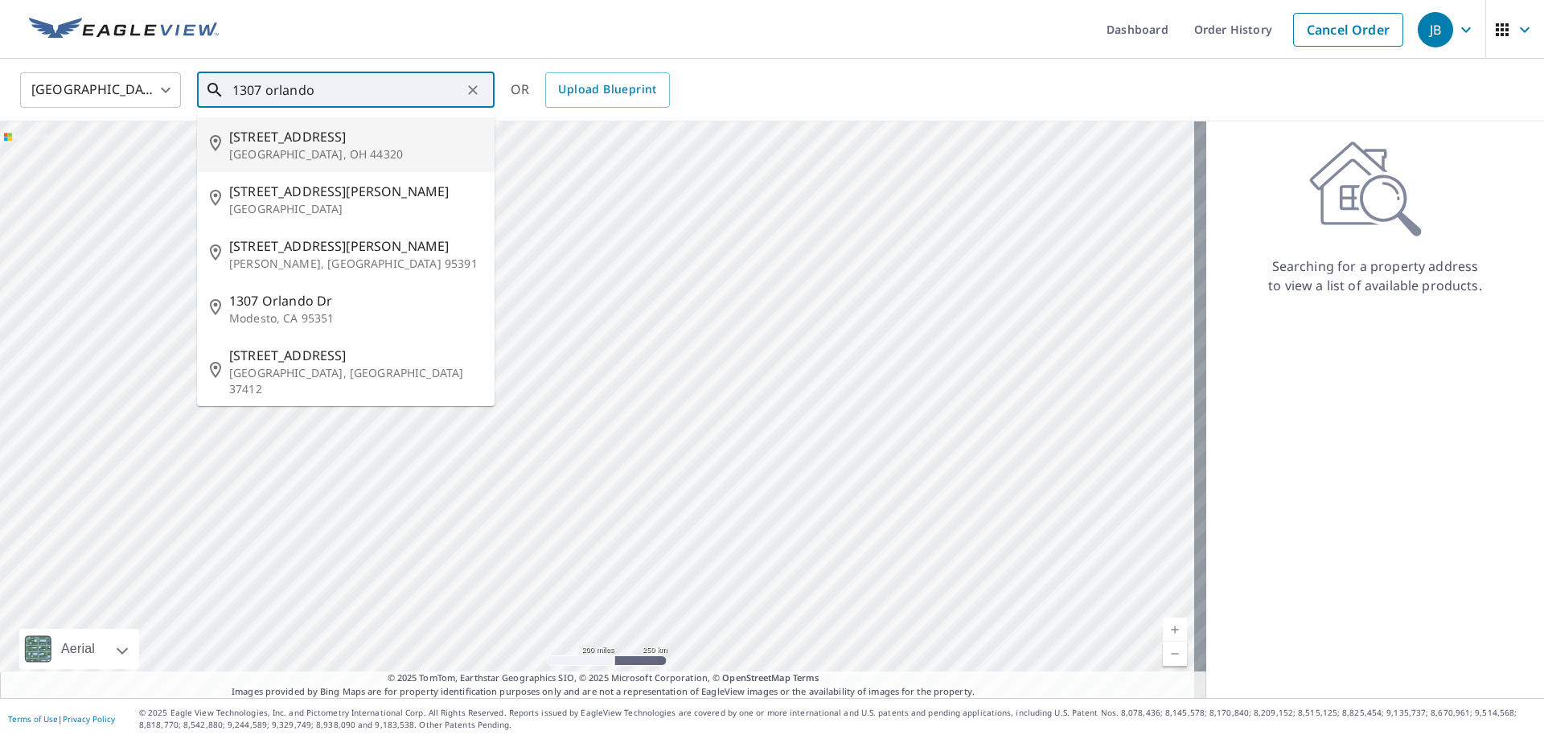
click at [262, 139] on span "1307 Orlando Ave" at bounding box center [355, 136] width 253 height 19
type input "1307 Orlando Ave Akron, OH 44320"
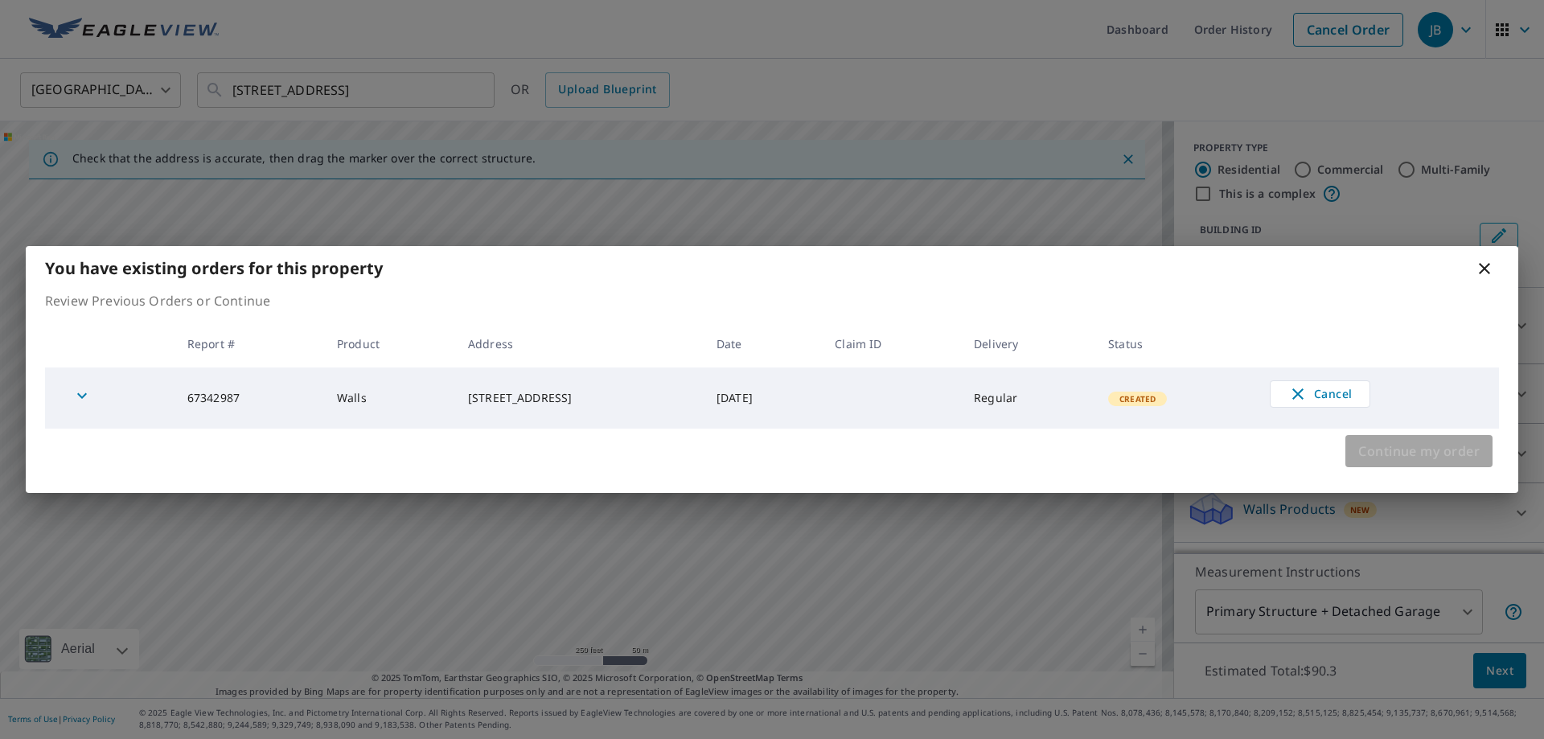
click at [1445, 447] on span "Continue my order" at bounding box center [1418, 451] width 121 height 23
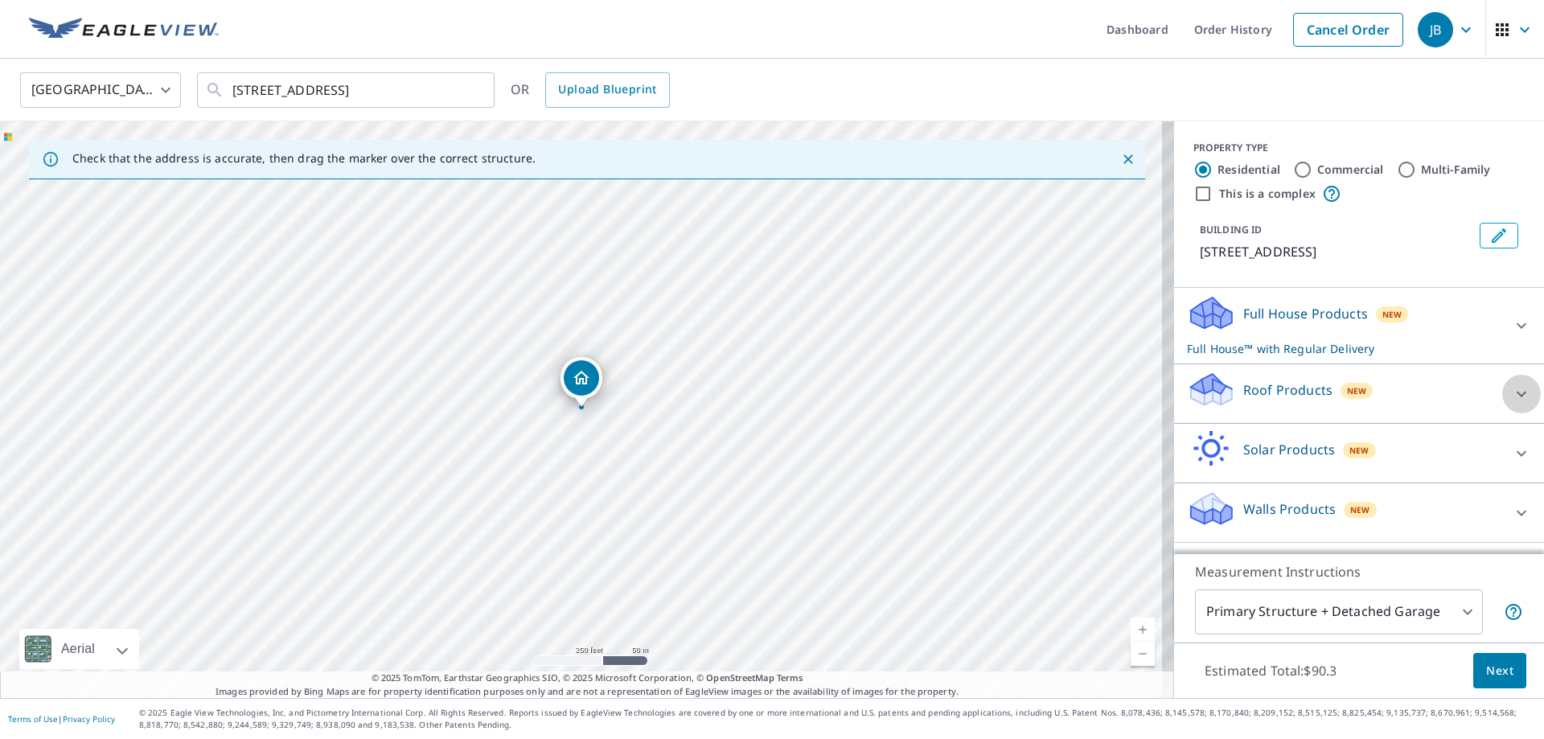
click at [1512, 391] on icon at bounding box center [1521, 393] width 19 height 19
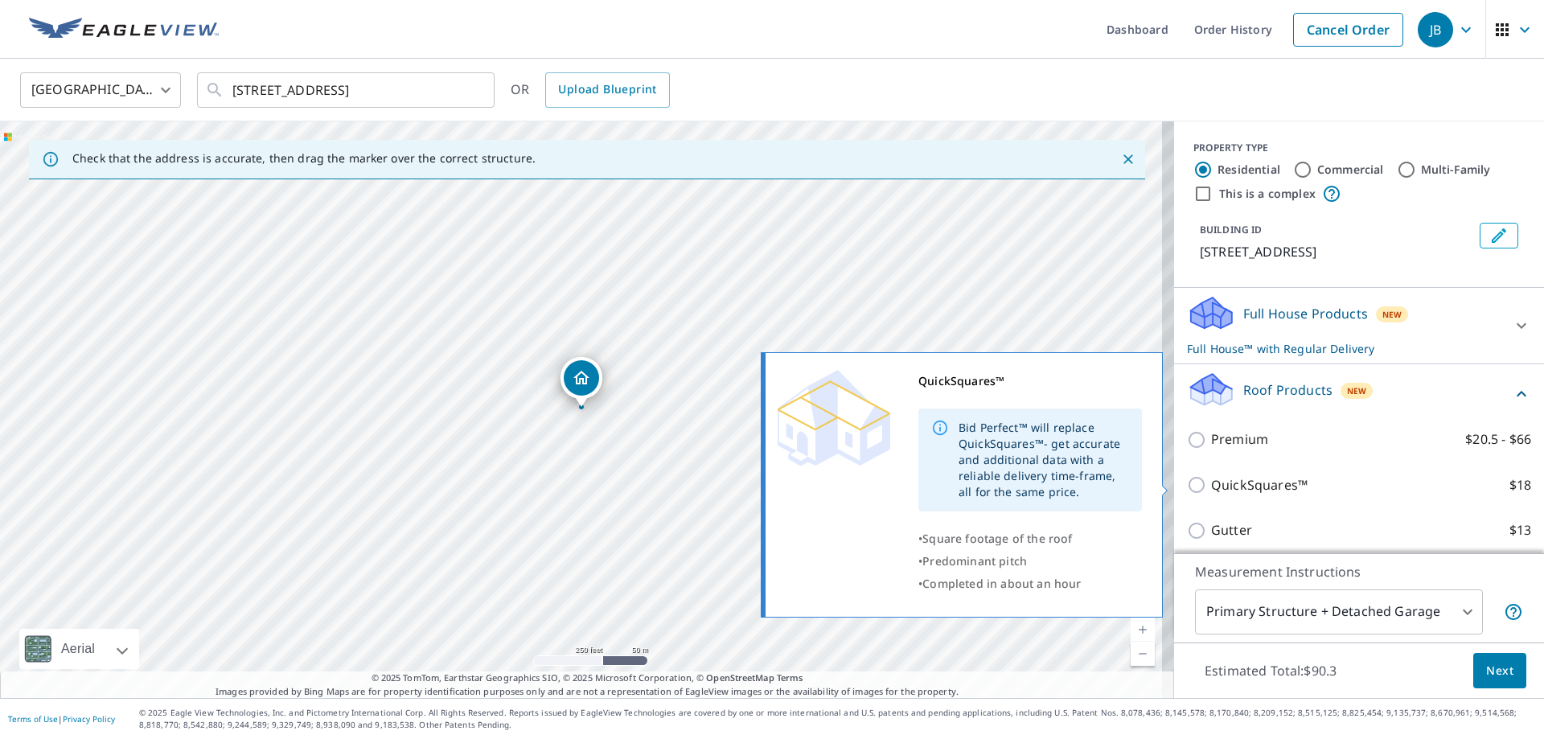
click at [1187, 481] on input "QuickSquares™ $18" at bounding box center [1199, 484] width 24 height 19
checkbox input "true"
checkbox input "false"
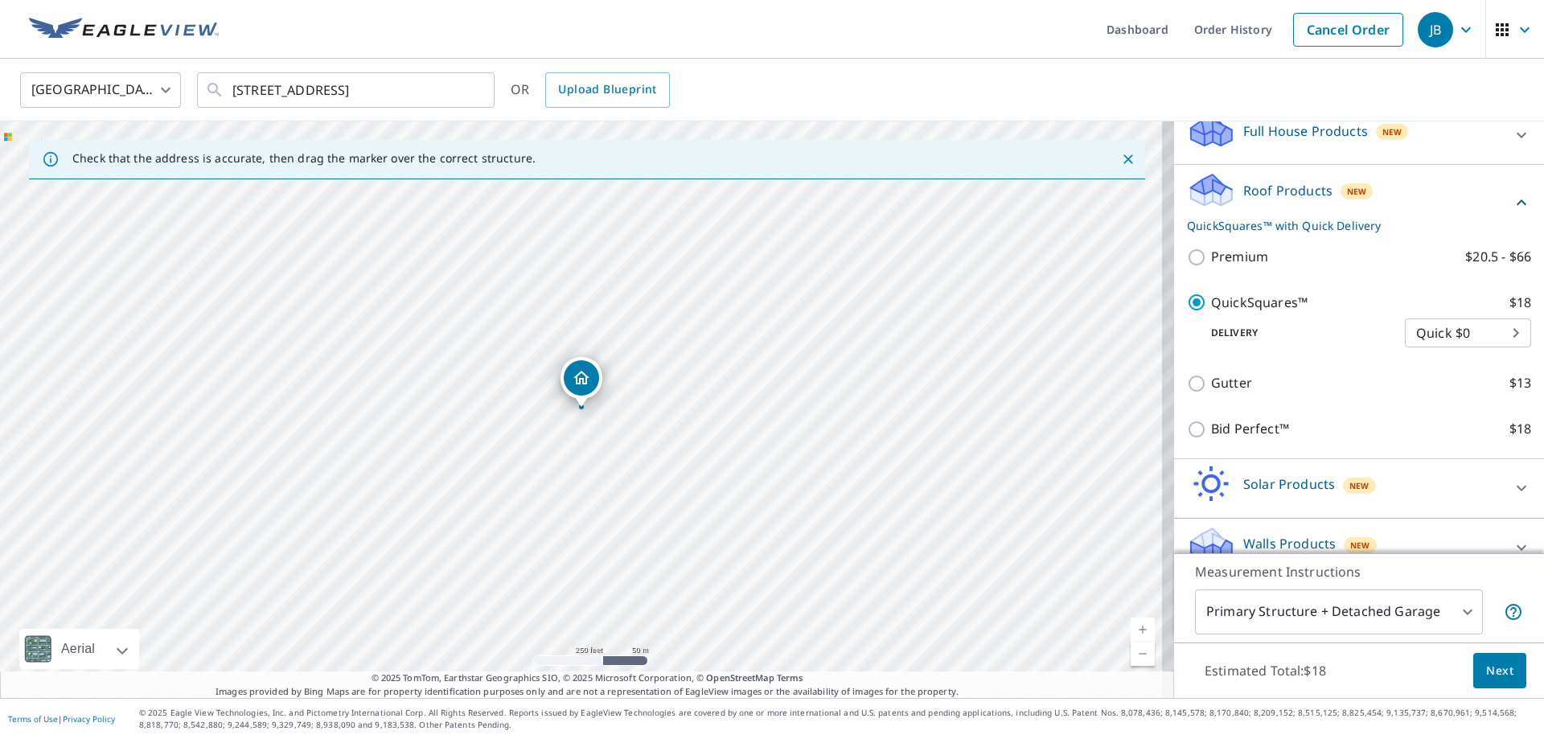
scroll to position [207, 0]
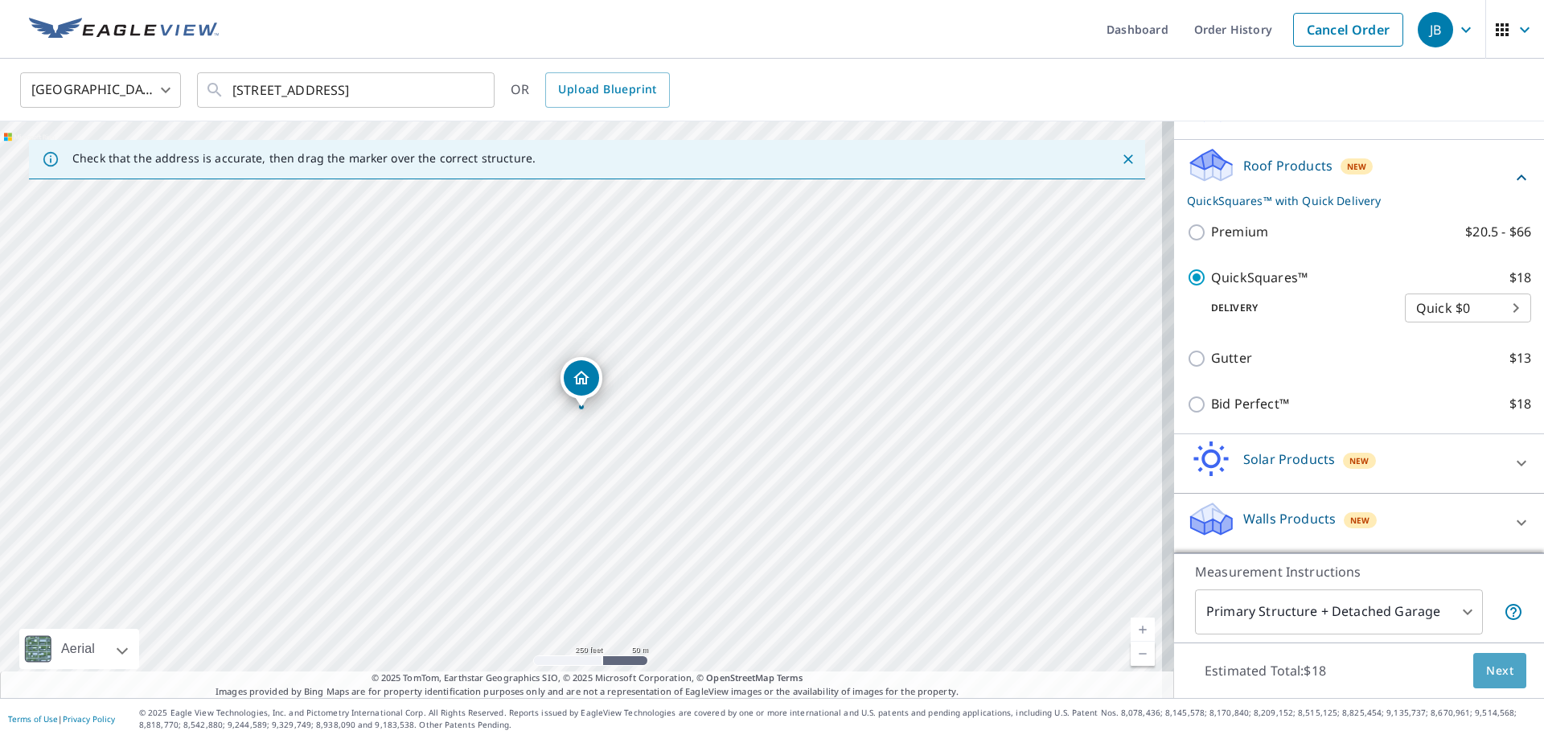
click at [1473, 667] on button "Next" at bounding box center [1499, 671] width 53 height 36
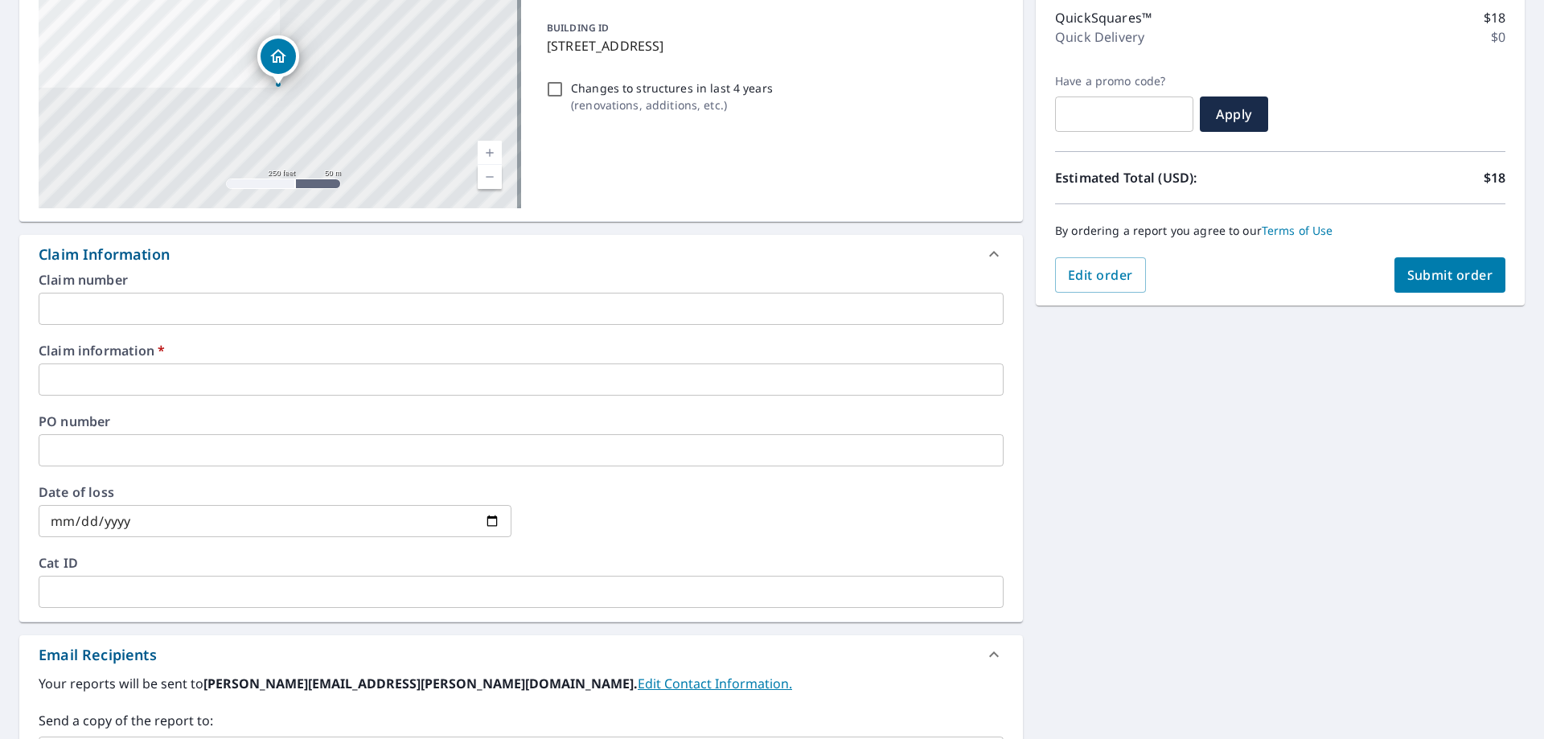
scroll to position [241, 0]
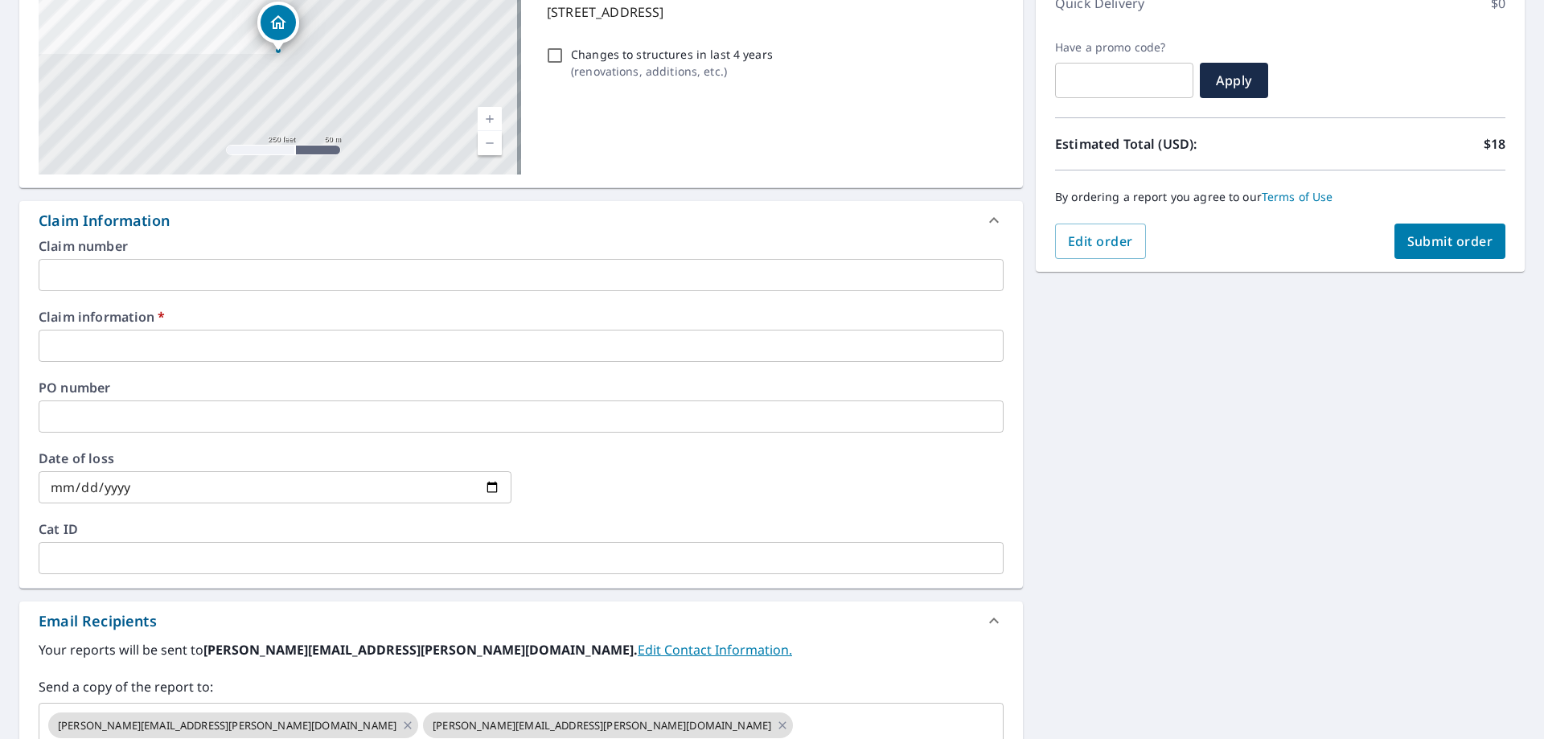
click at [181, 348] on input "text" at bounding box center [521, 346] width 965 height 32
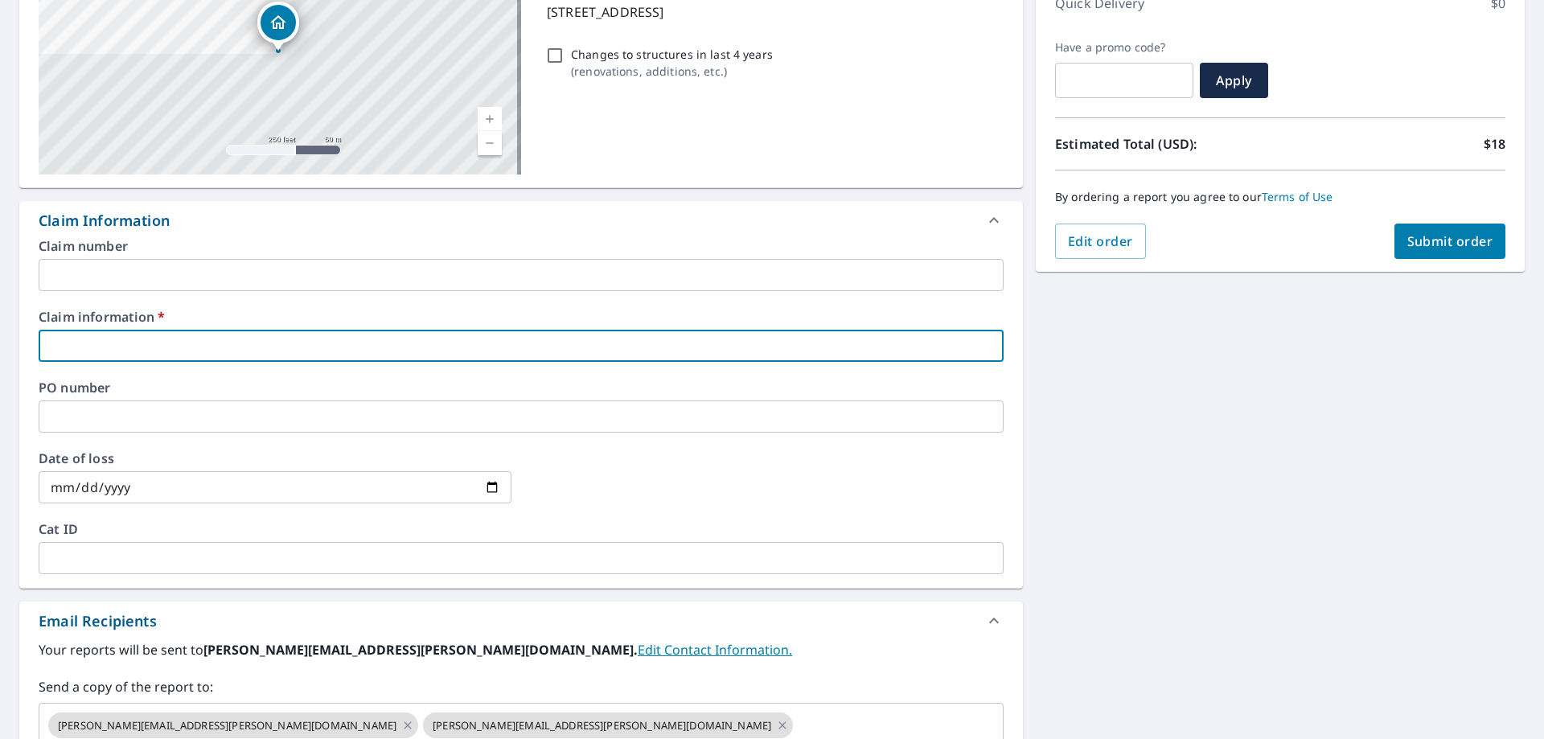
type input "3727"
checkbox input "true"
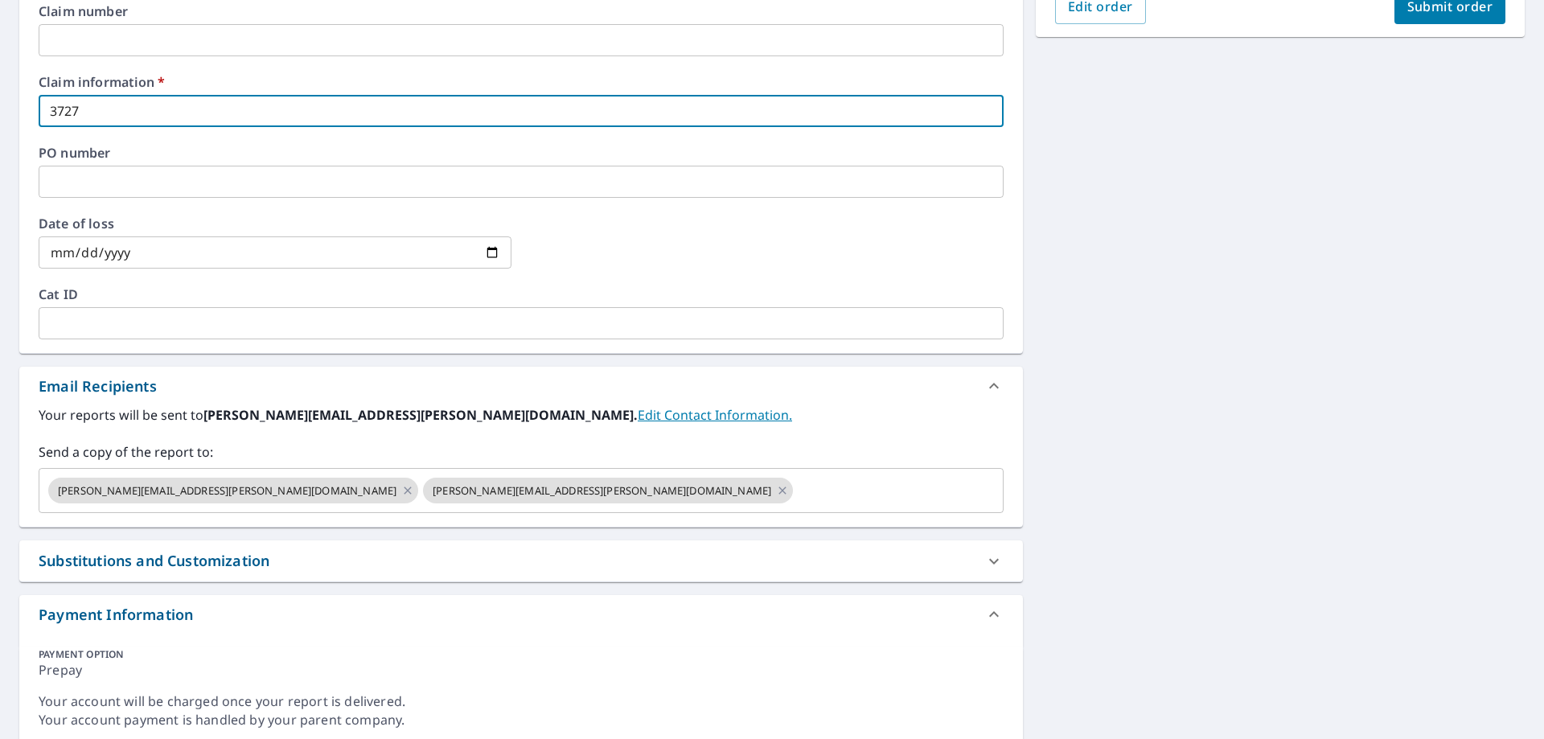
scroll to position [483, 0]
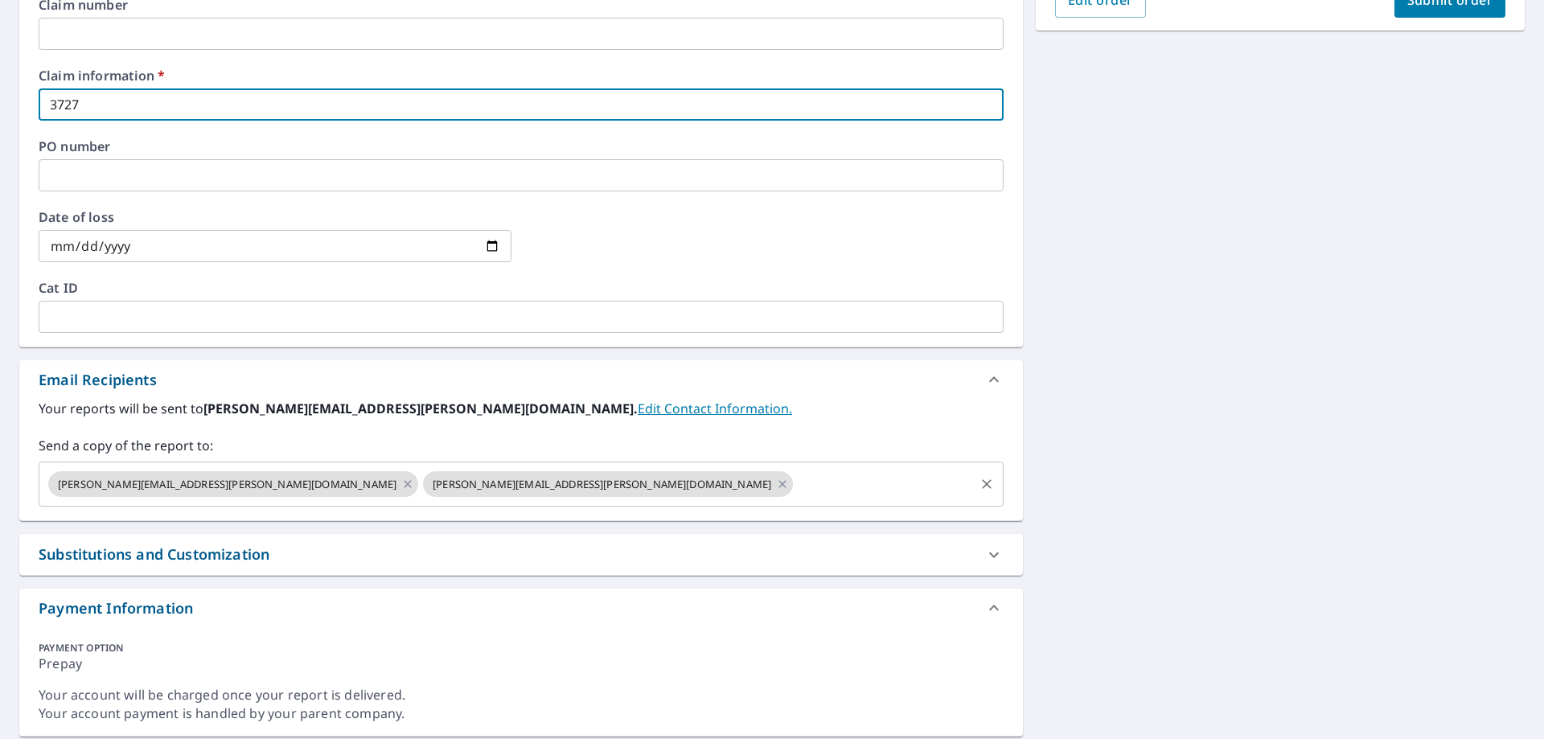
click at [795, 481] on input "text" at bounding box center [883, 484] width 177 height 31
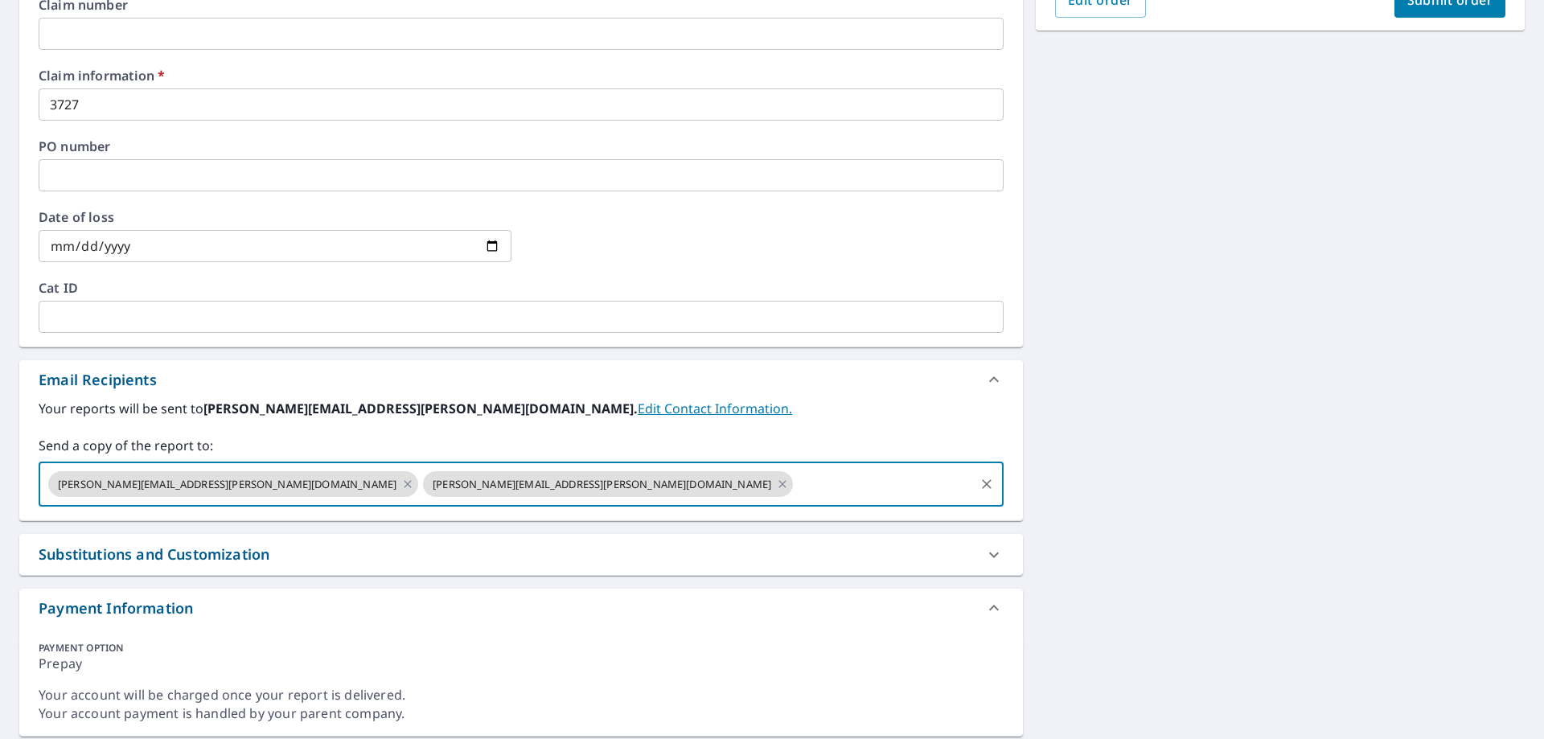
type input "paul.jacobs@becn.com"
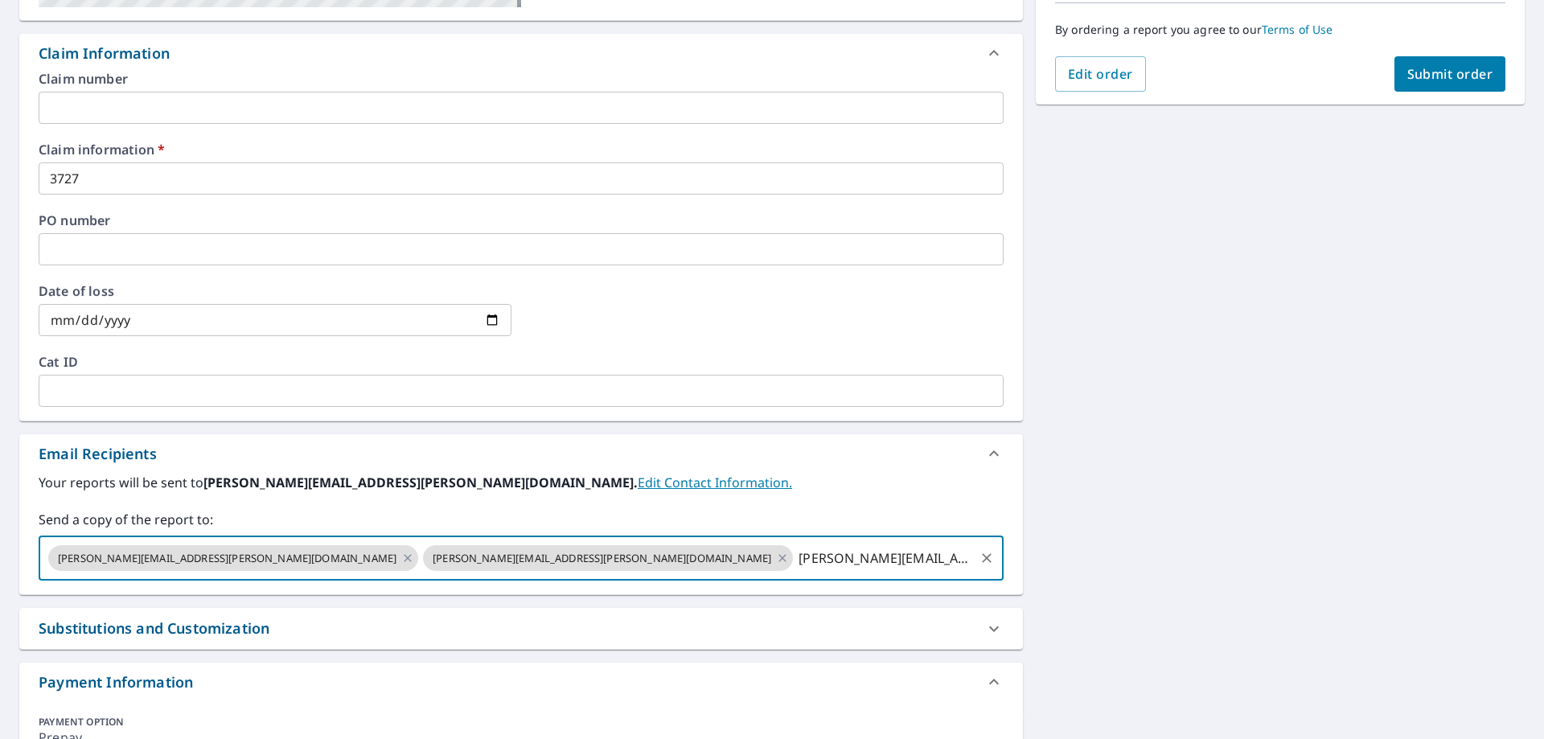
scroll to position [132, 0]
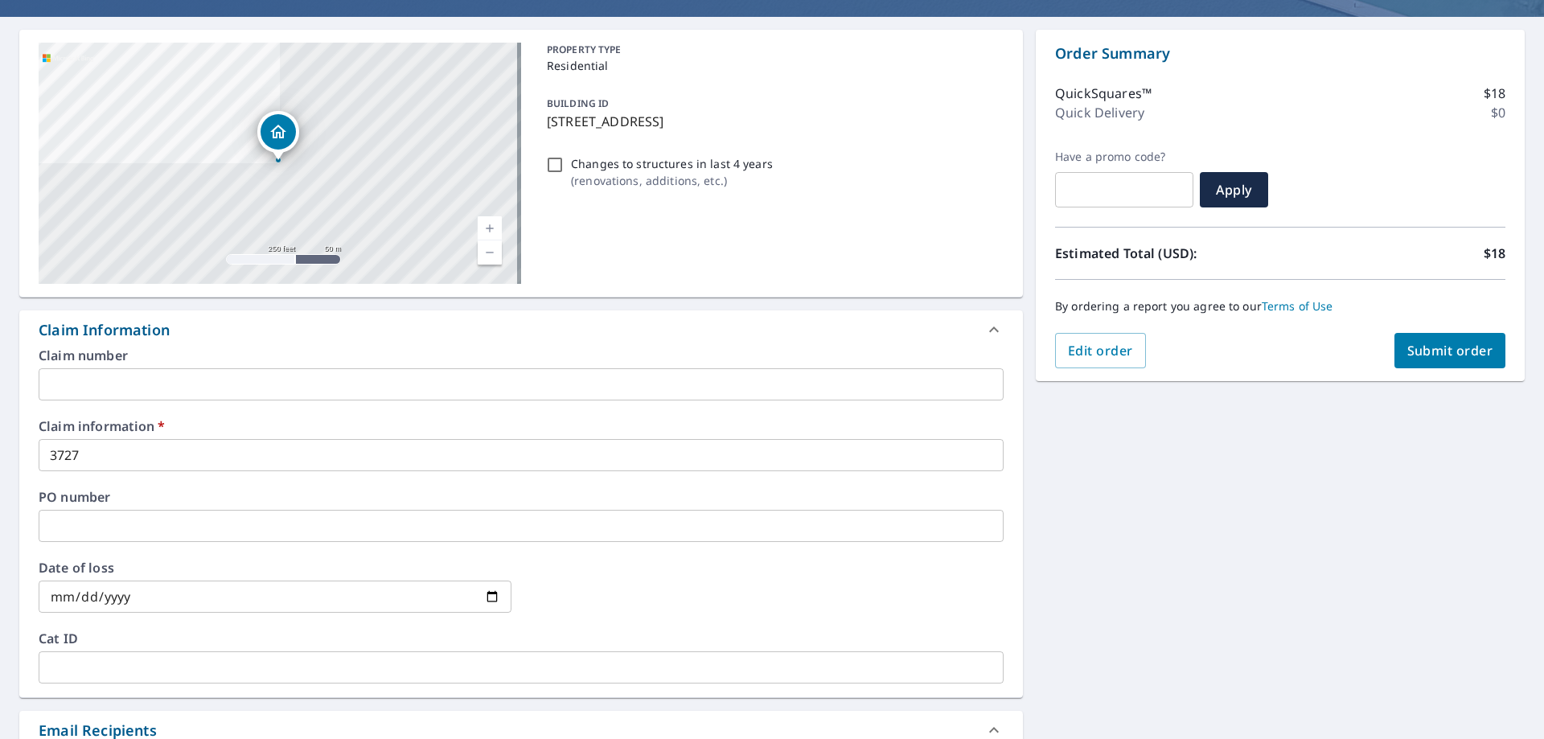
click at [1435, 357] on span "Submit order" at bounding box center [1450, 351] width 86 height 18
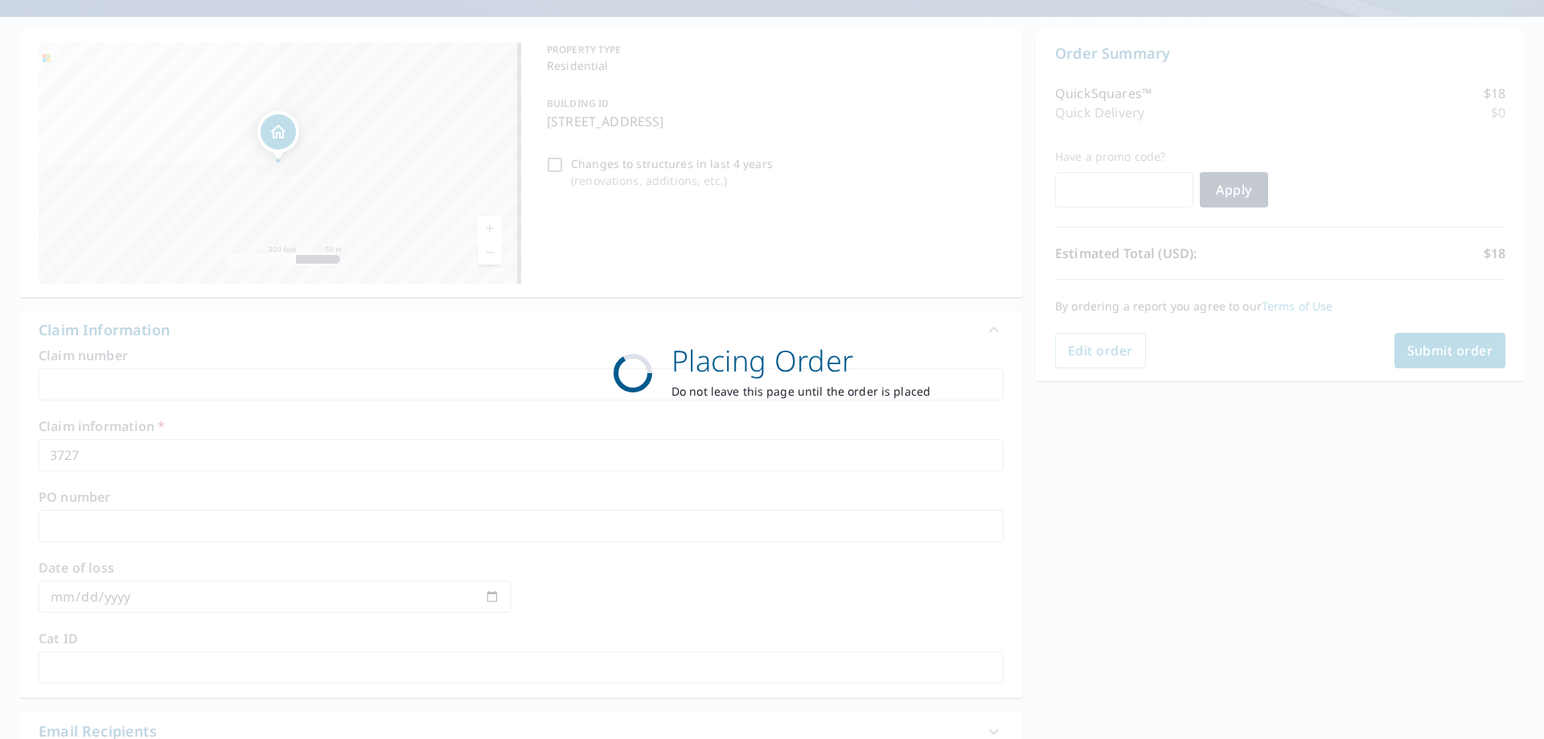
checkbox input "true"
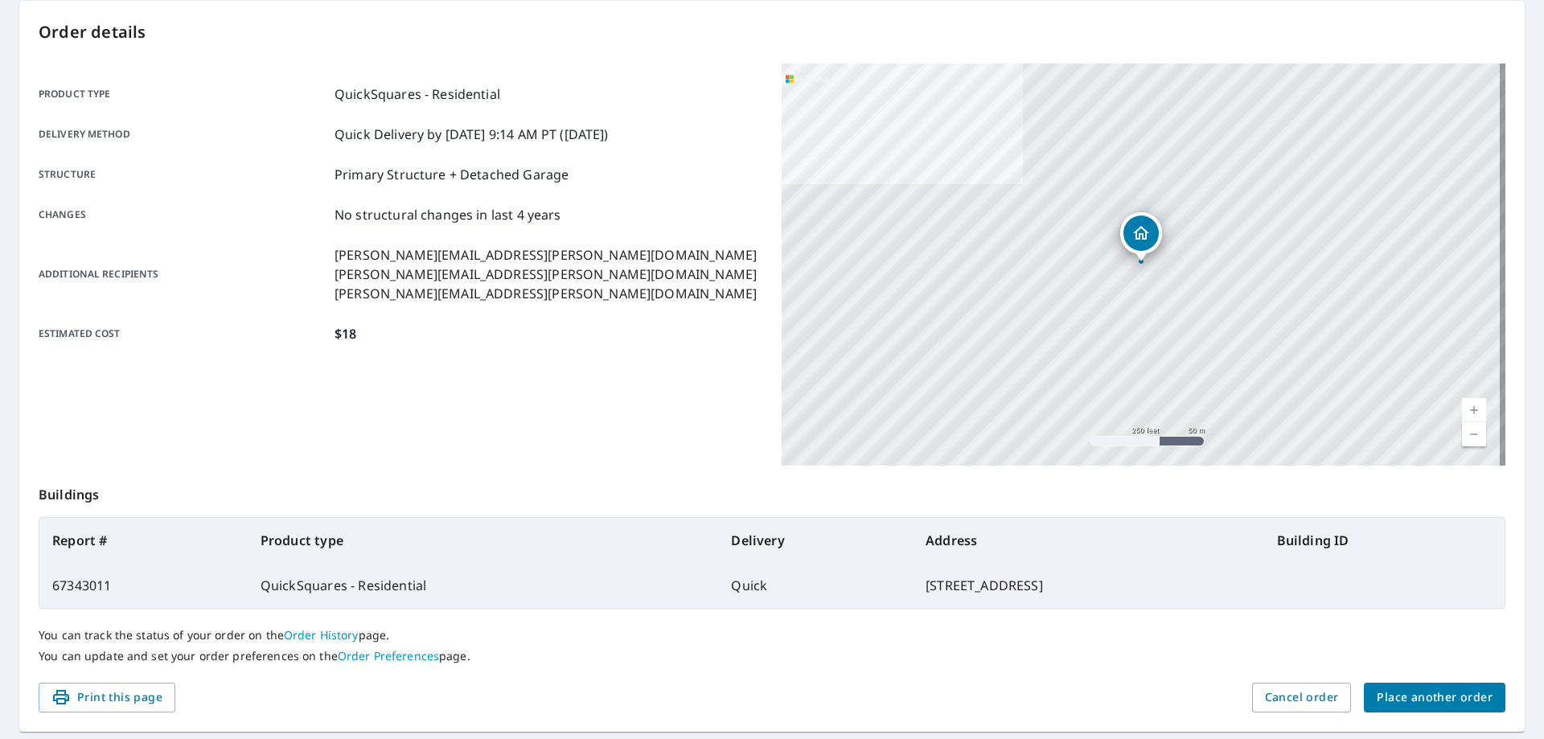
scroll to position [207, 0]
